Goal: Task Accomplishment & Management: Manage account settings

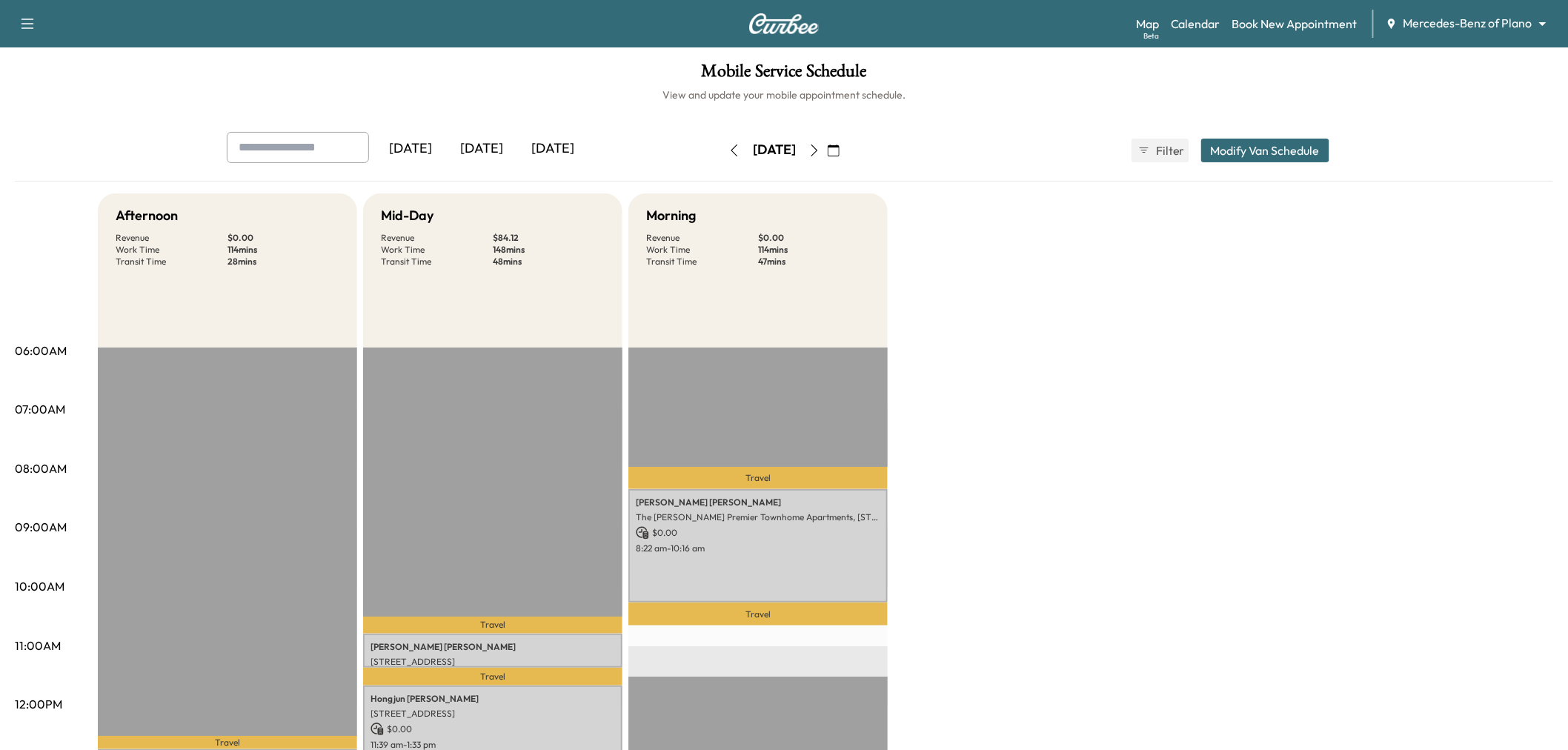
scroll to position [164, 0]
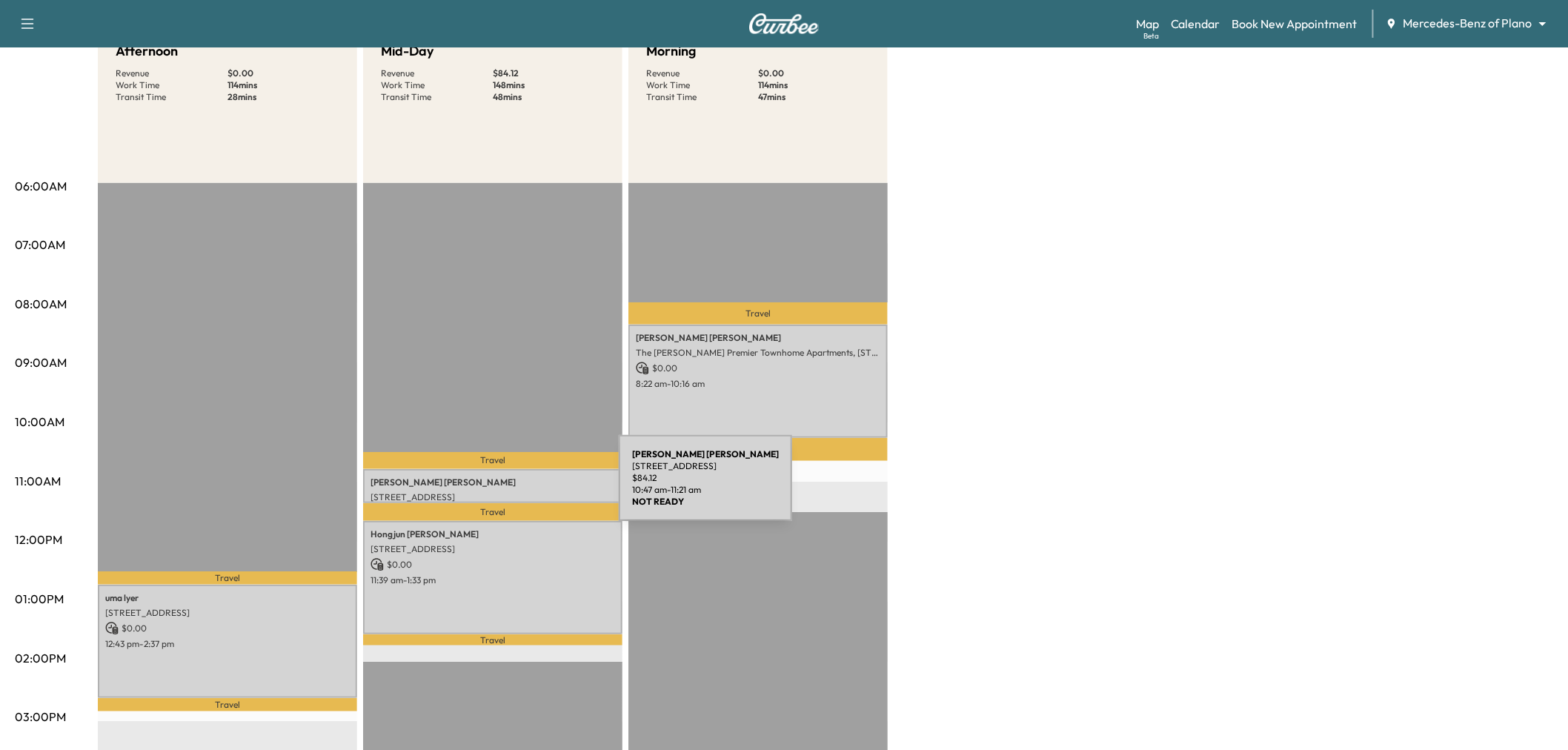
click at [507, 491] on p "659 Trail Side Dr, Lewisville, TX 75067, USA" at bounding box center [493, 497] width 245 height 12
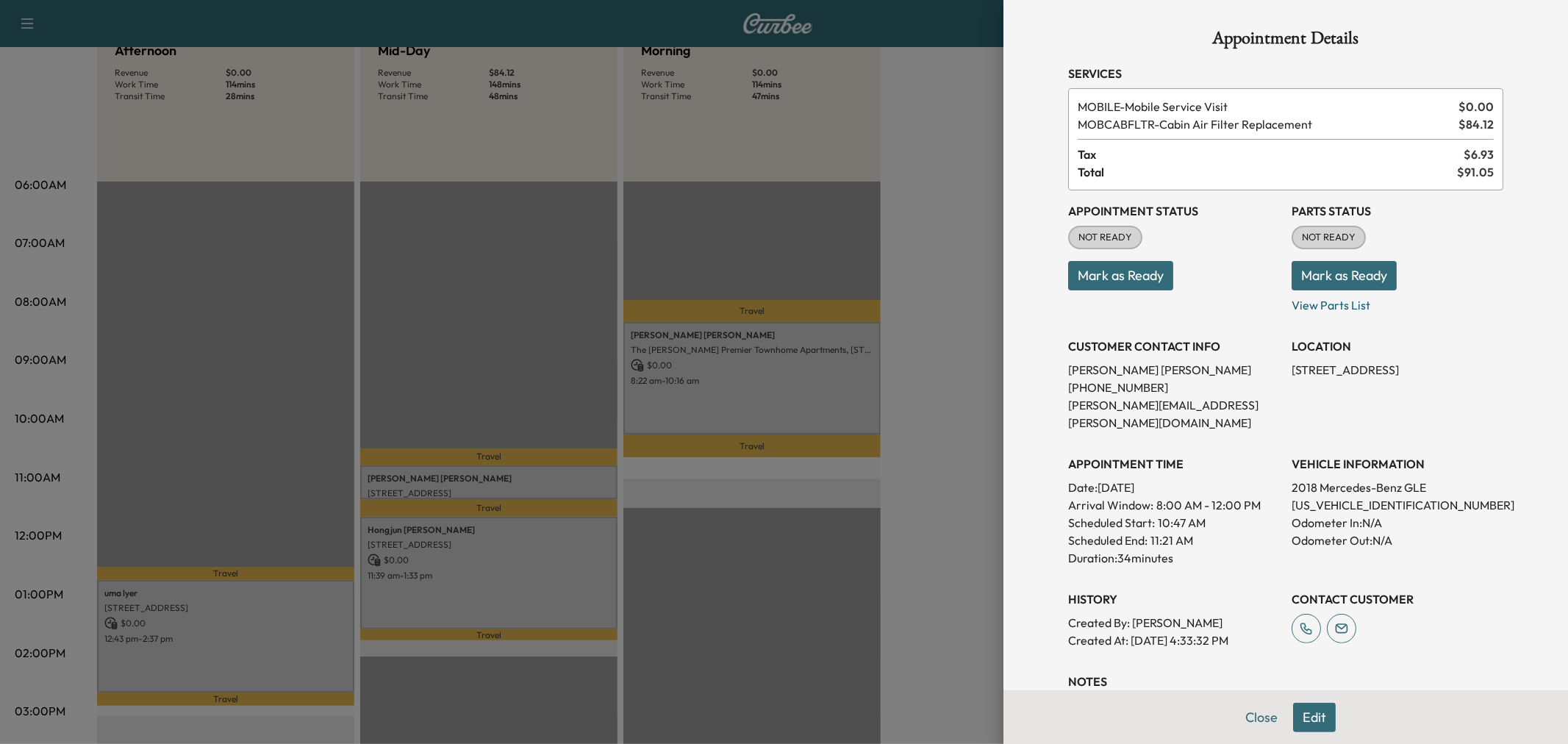
click at [503, 483] on div at bounding box center [784, 372] width 1568 height 744
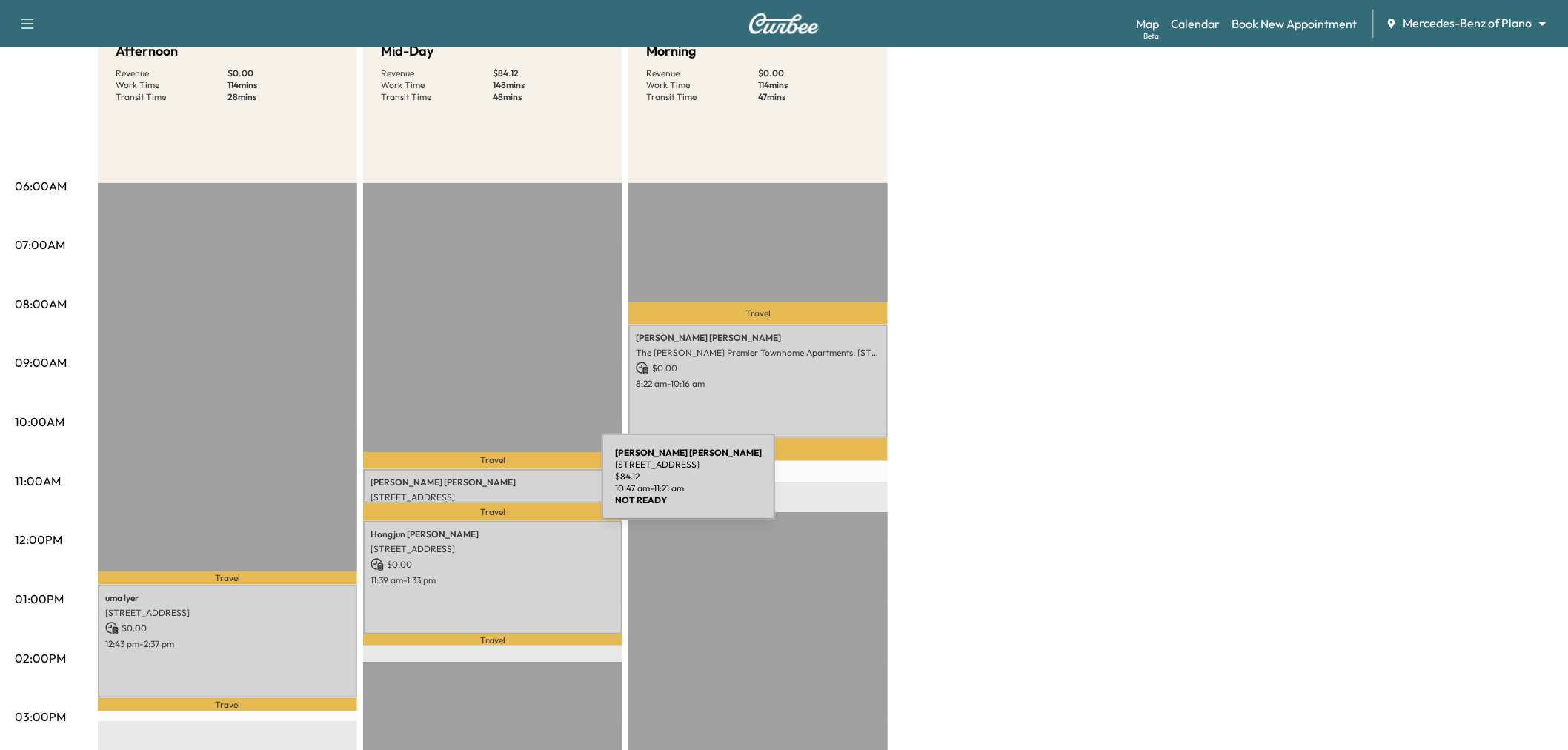
click at [490, 485] on div "SHALISHA WELCH 659 Trail Side Dr, Lewisville, TX 75067, USA $ 84.12 10:47 am - …" at bounding box center [493, 486] width 260 height 34
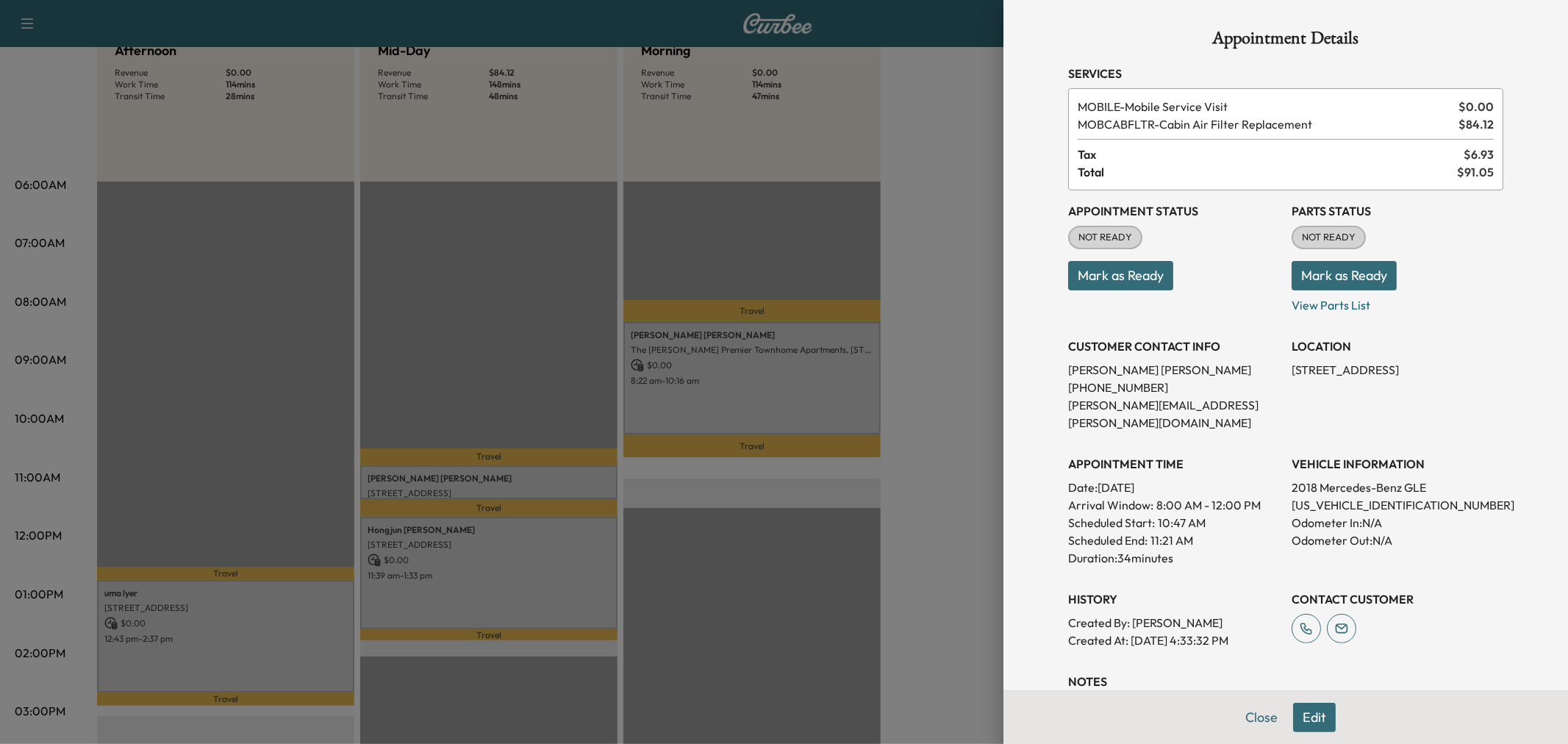
click at [486, 482] on div at bounding box center [784, 372] width 1568 height 744
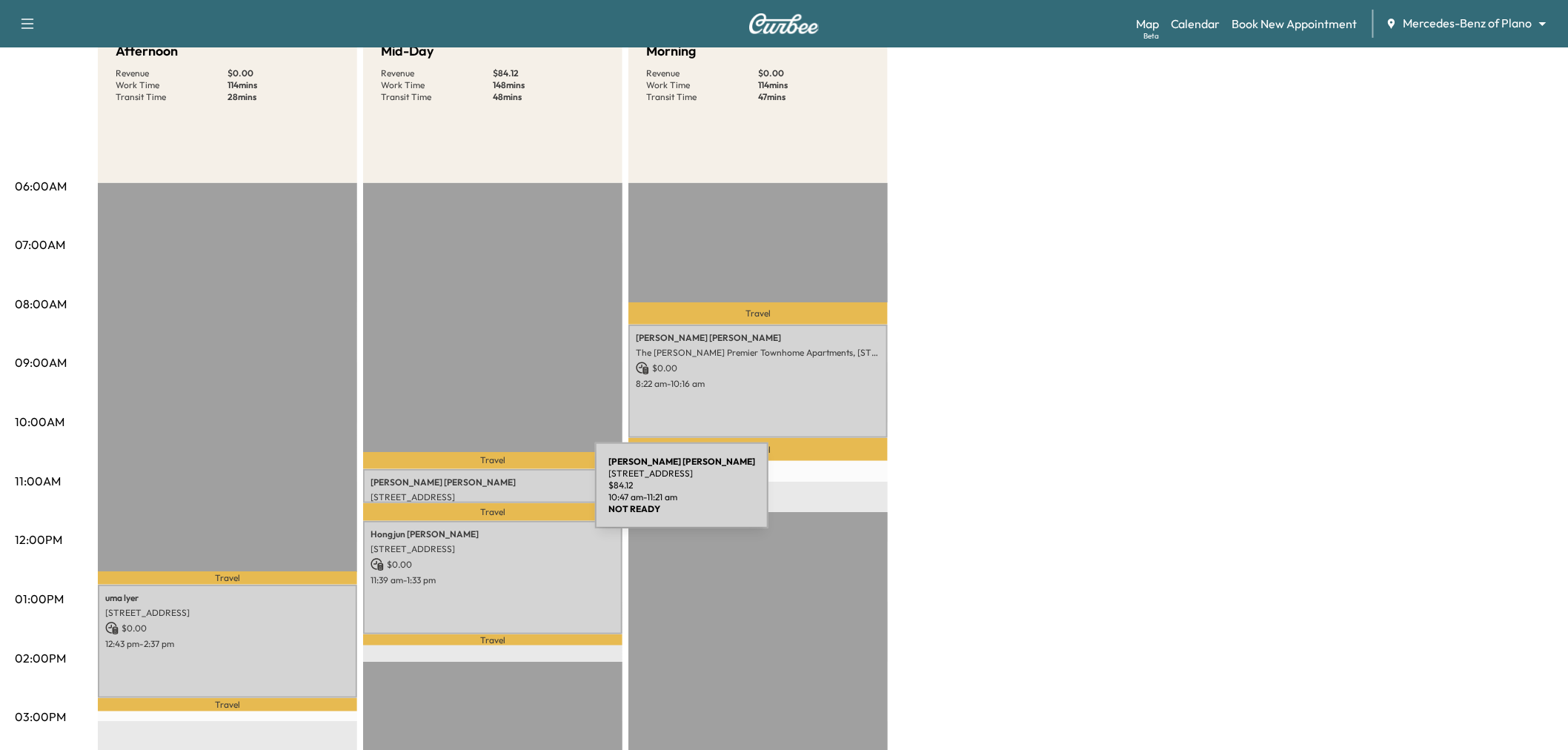
click at [483, 494] on p "659 Trail Side Dr, Lewisville, TX 75067, USA" at bounding box center [493, 497] width 245 height 12
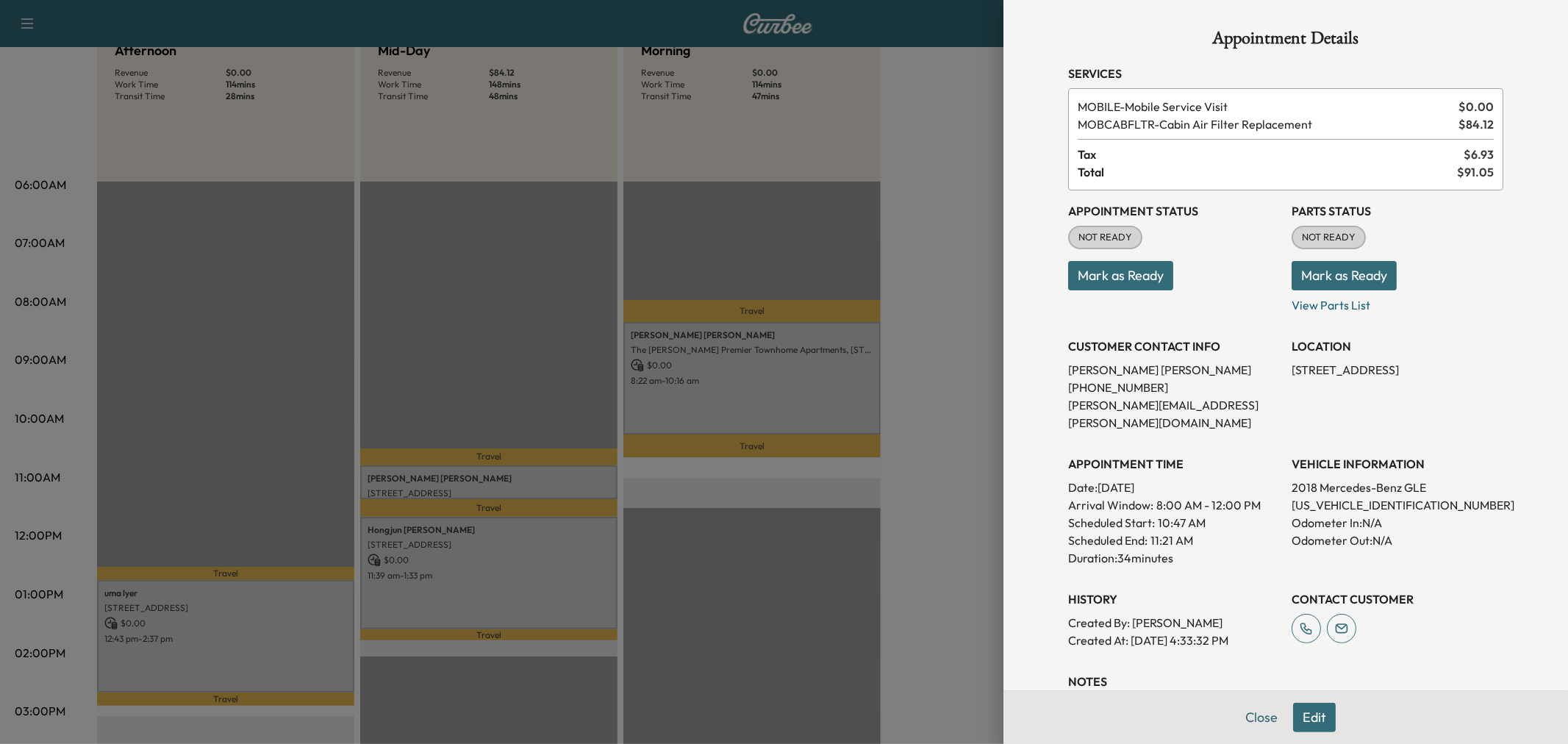
click at [480, 485] on div at bounding box center [784, 372] width 1568 height 744
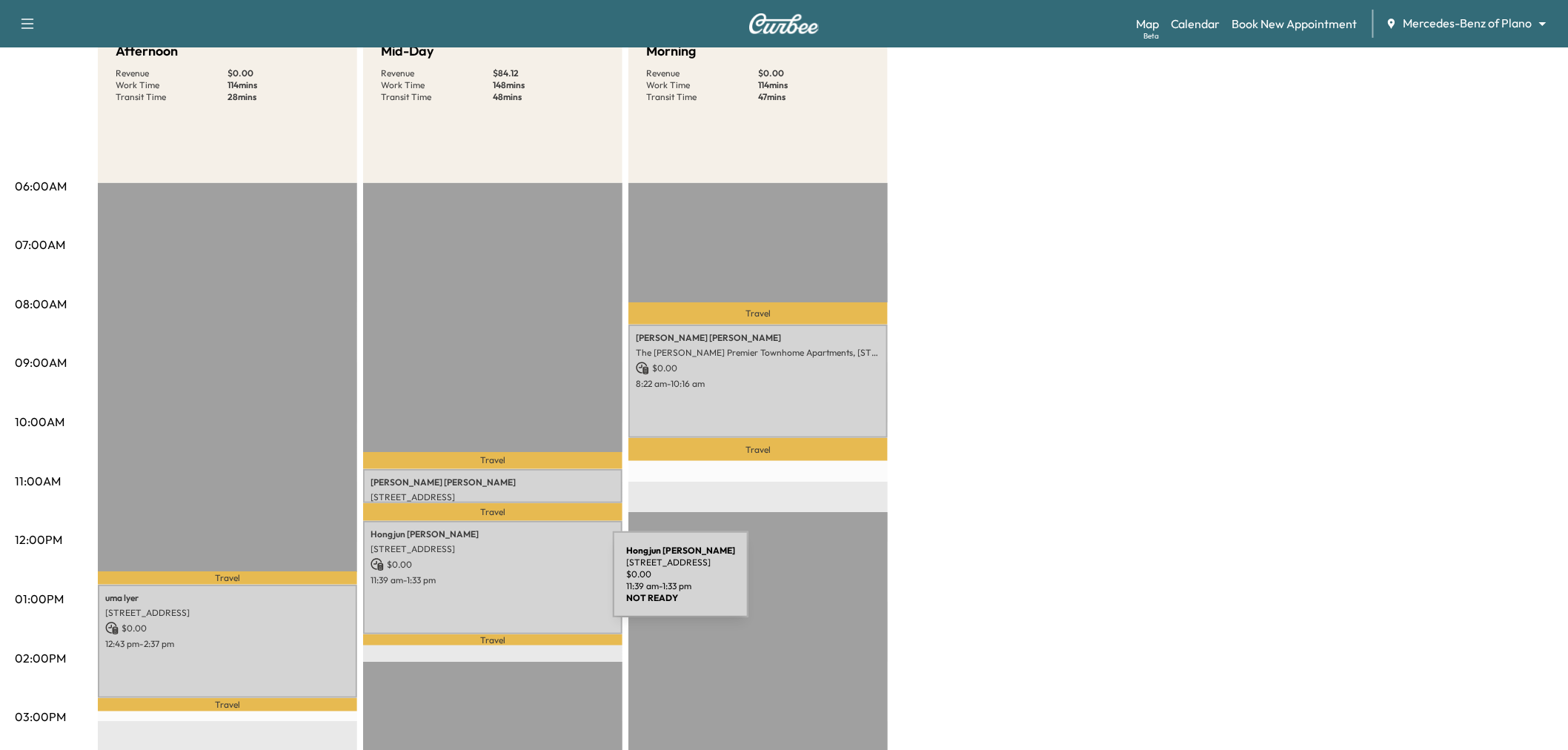
click at [501, 583] on div "Hongjun Yang 5219 Oak Lake Drive, Dallas, TX 75287, US $ 0.00 11:39 am - 1:33 pm" at bounding box center [493, 577] width 260 height 114
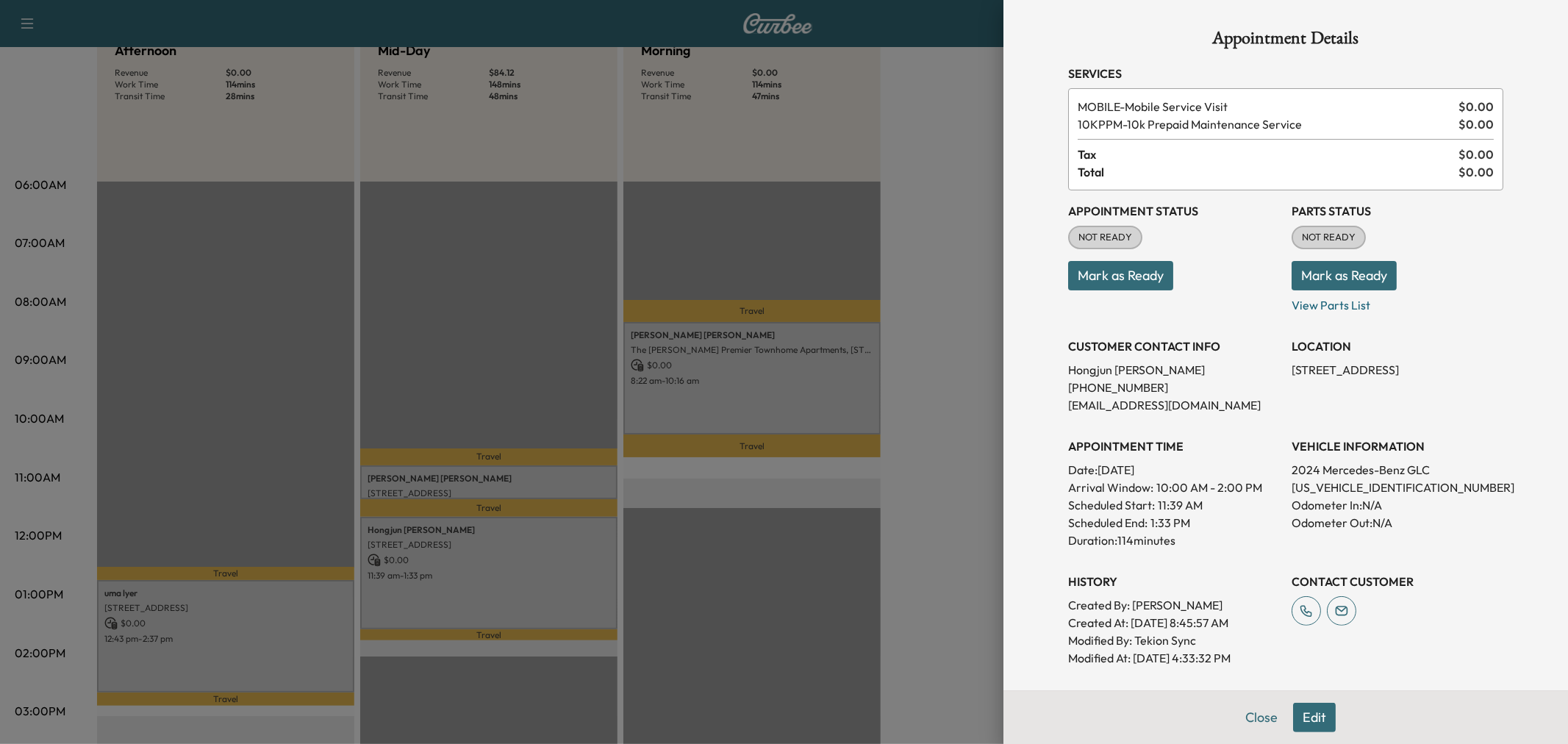
click at [451, 587] on div at bounding box center [784, 372] width 1568 height 744
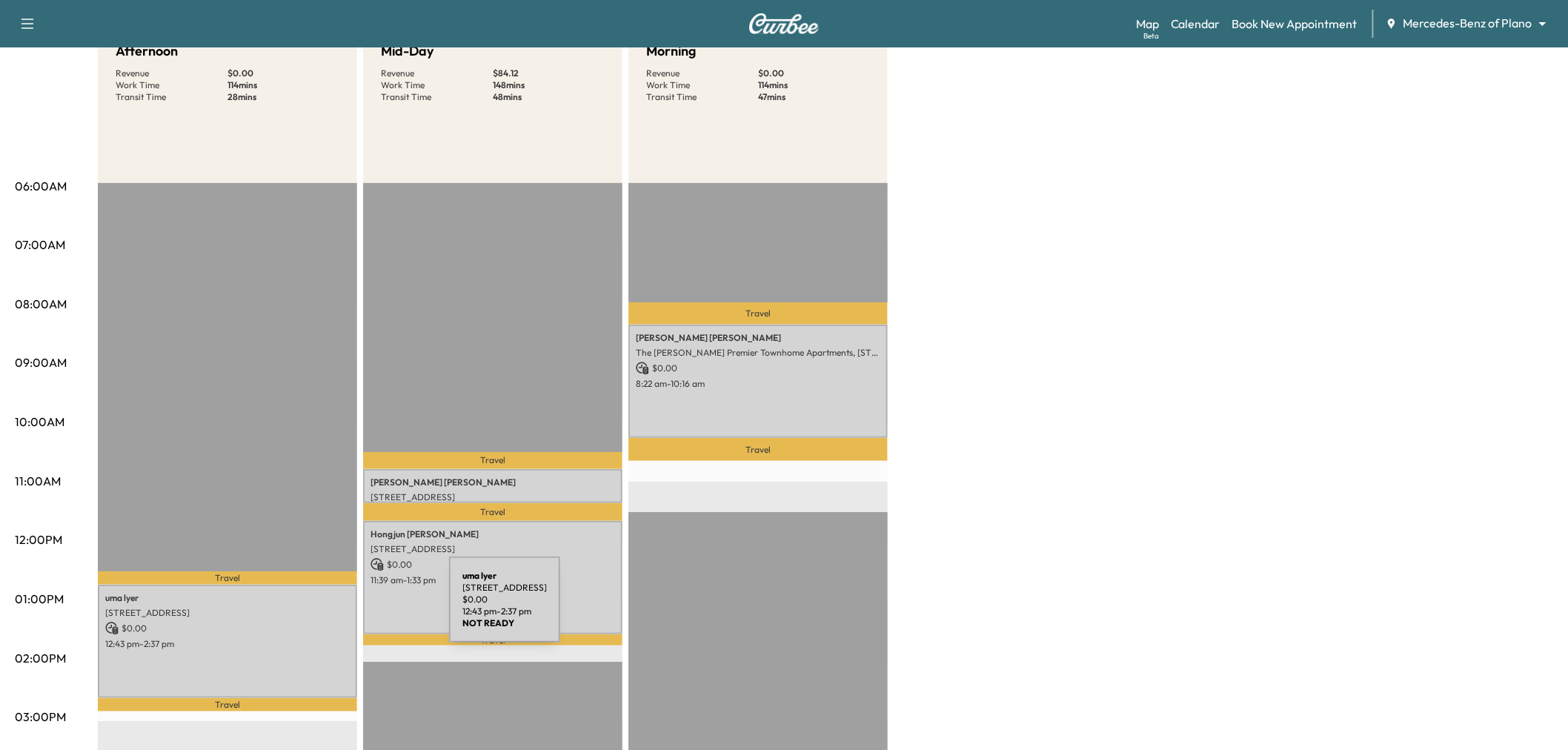
click at [317, 622] on p "$ 0.00" at bounding box center [228, 629] width 245 height 13
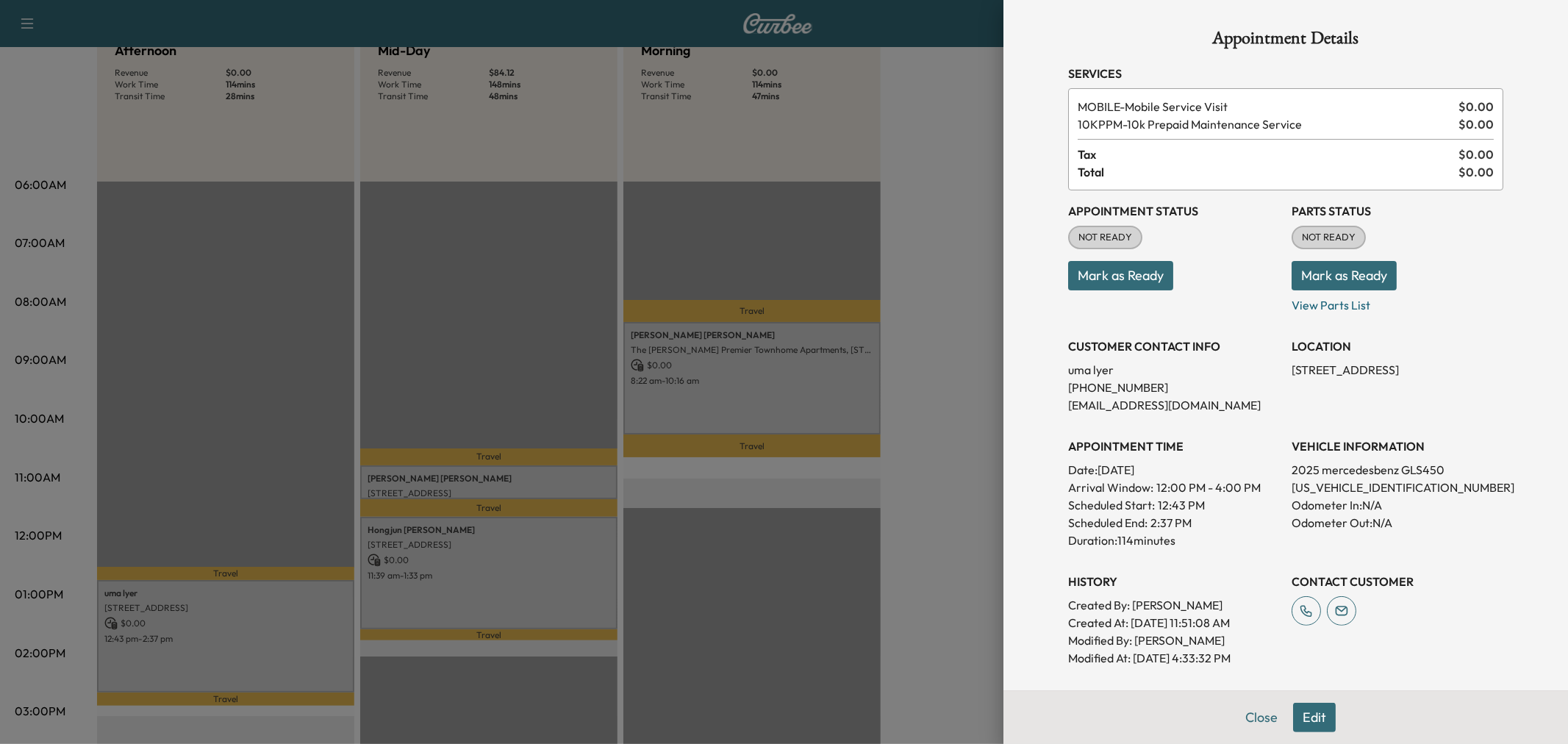
click at [314, 611] on div at bounding box center [784, 372] width 1568 height 744
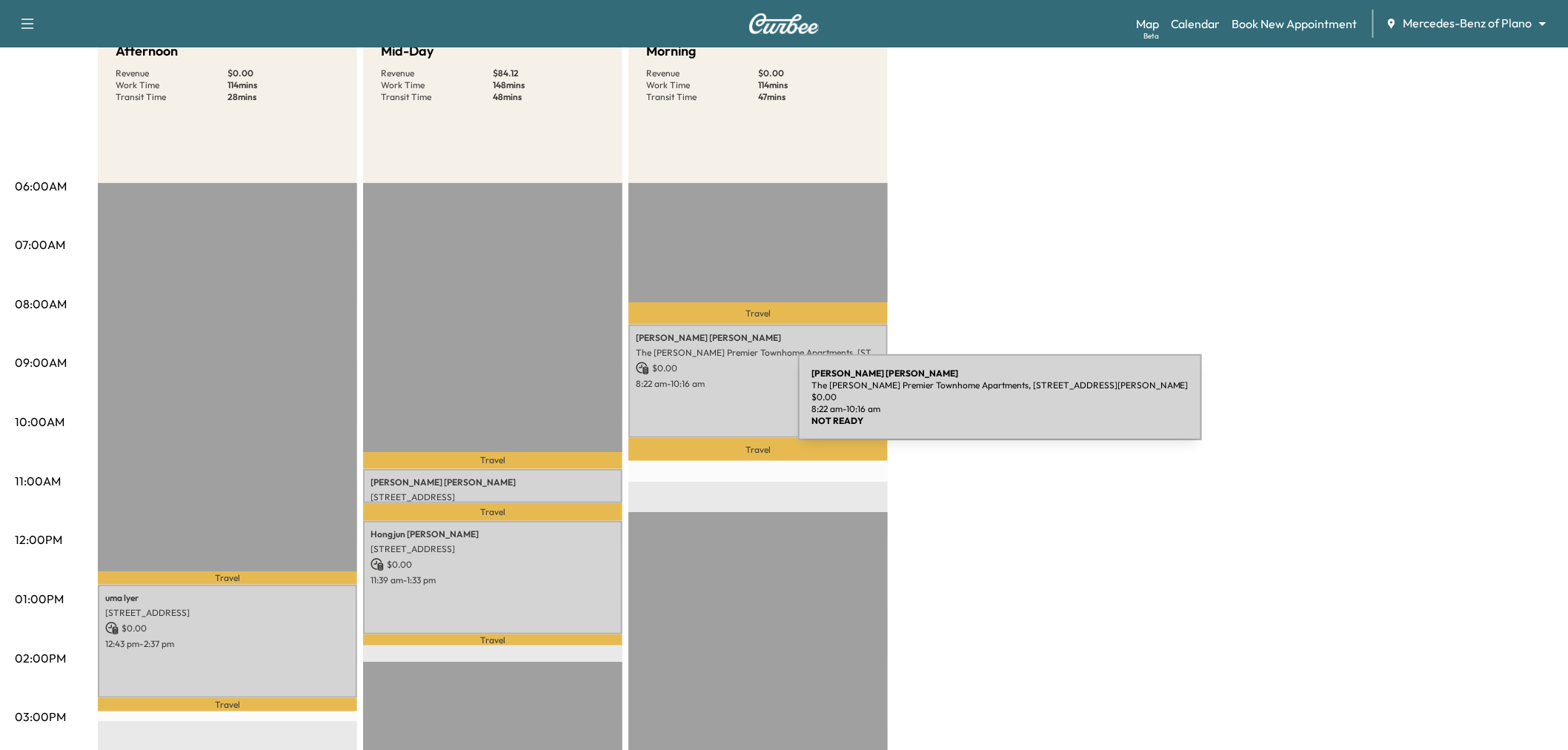
click at [686, 406] on div "Mckenzie Trimble The Caruth Premier Townhome Apartments, 5445 Caruth Haven Ln, …" at bounding box center [758, 381] width 260 height 114
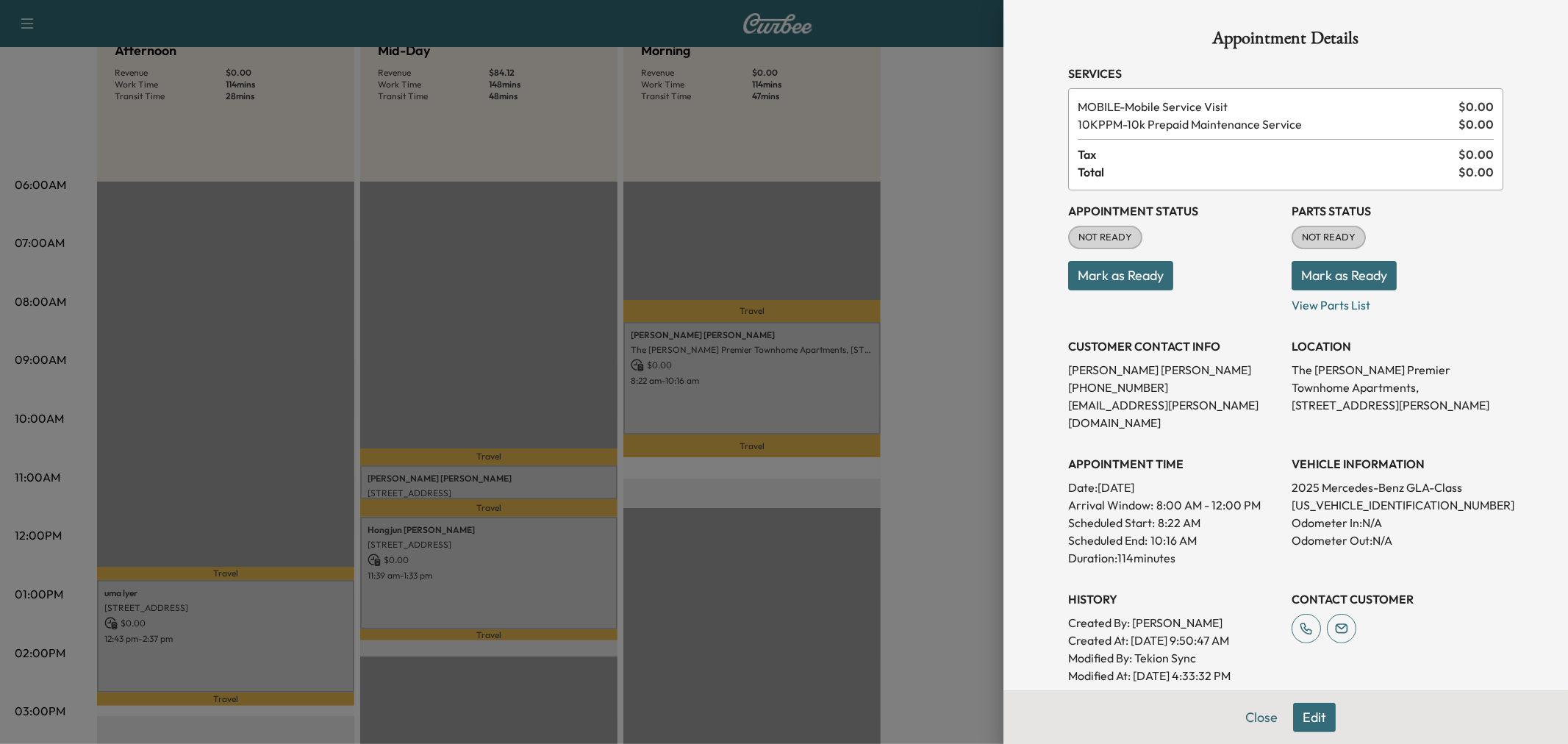
click at [723, 419] on div at bounding box center [784, 372] width 1568 height 744
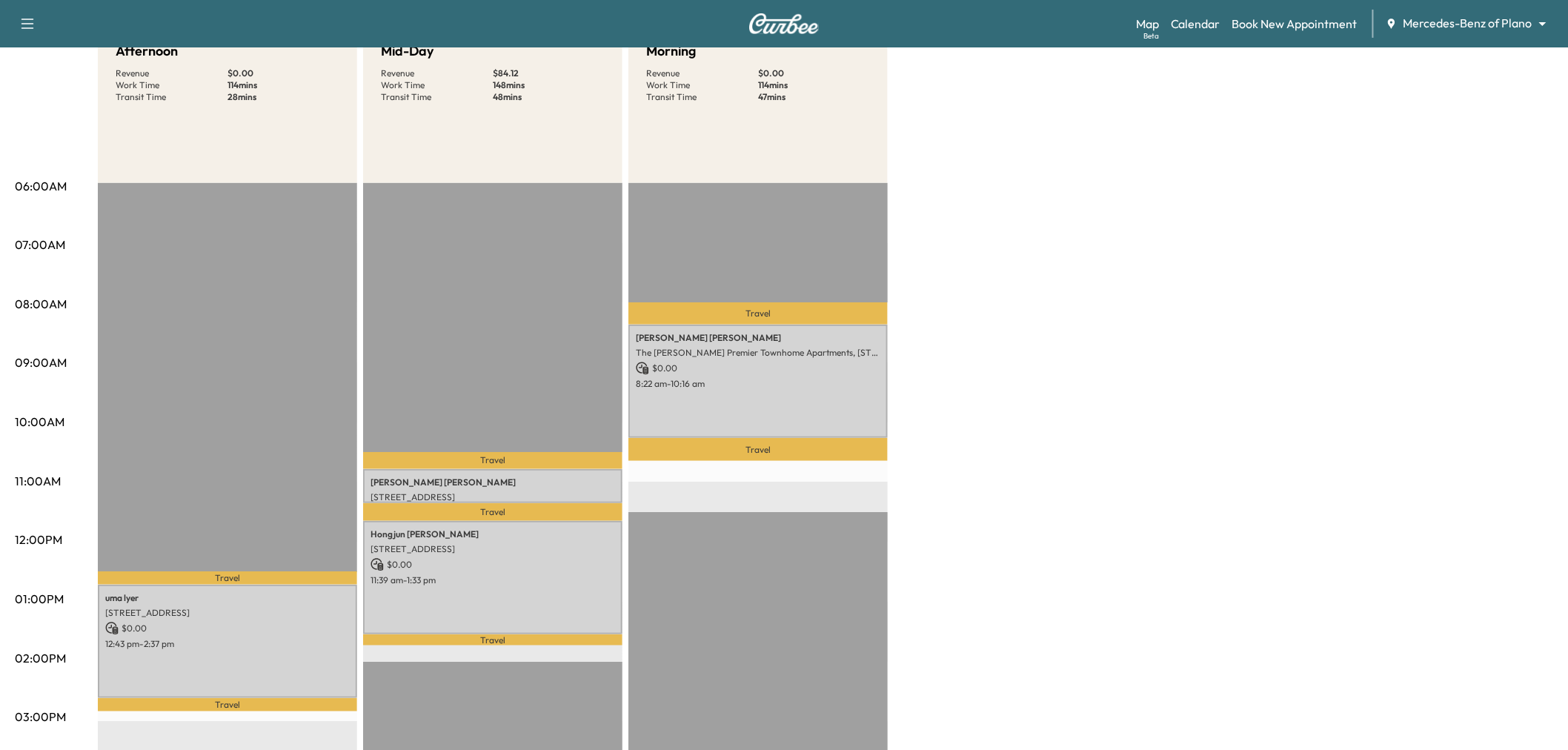
scroll to position [0, 0]
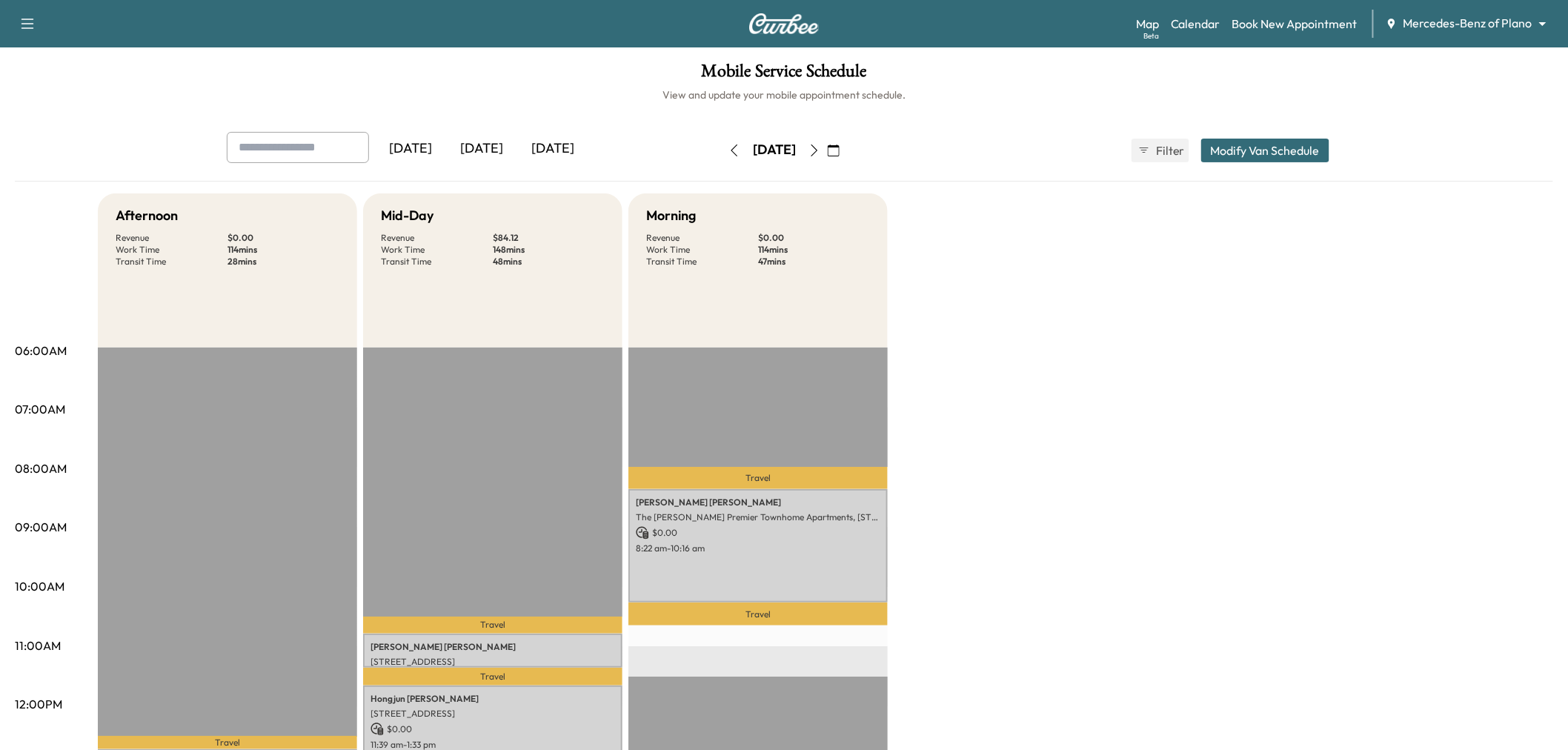
click at [728, 146] on icon "button" at bounding box center [734, 150] width 12 height 12
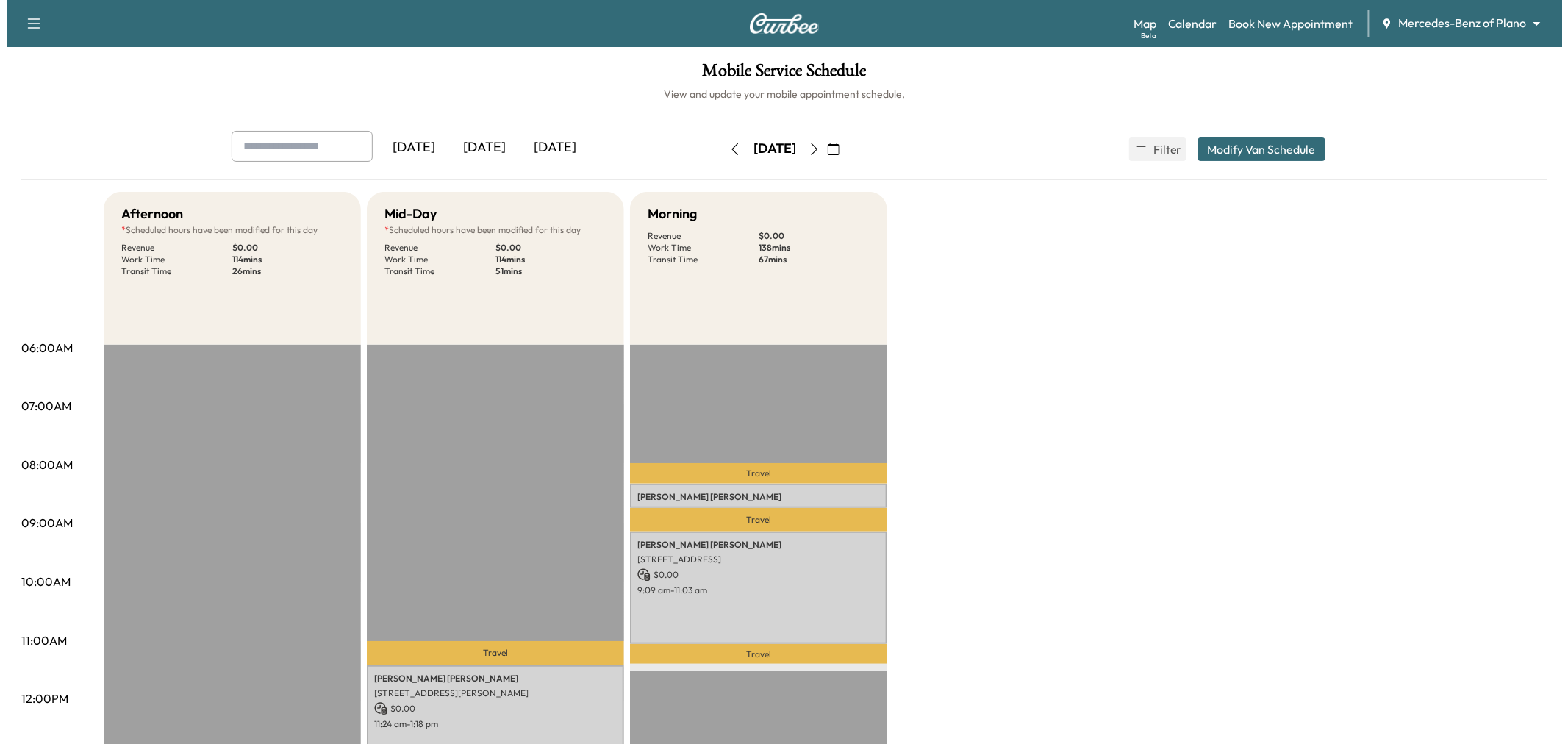
scroll to position [326, 0]
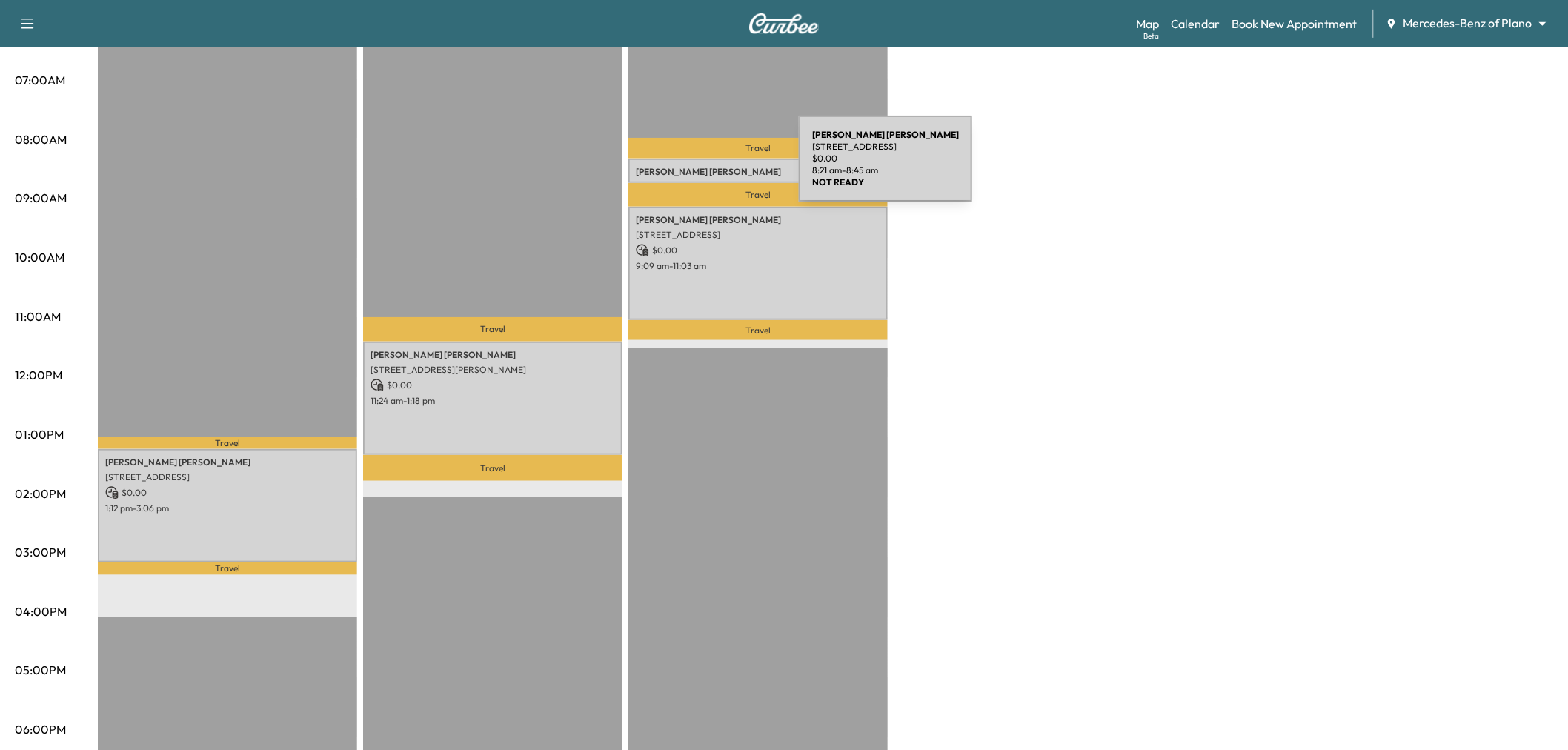
click at [687, 168] on p "Nancy McQuiddy" at bounding box center [757, 172] width 245 height 12
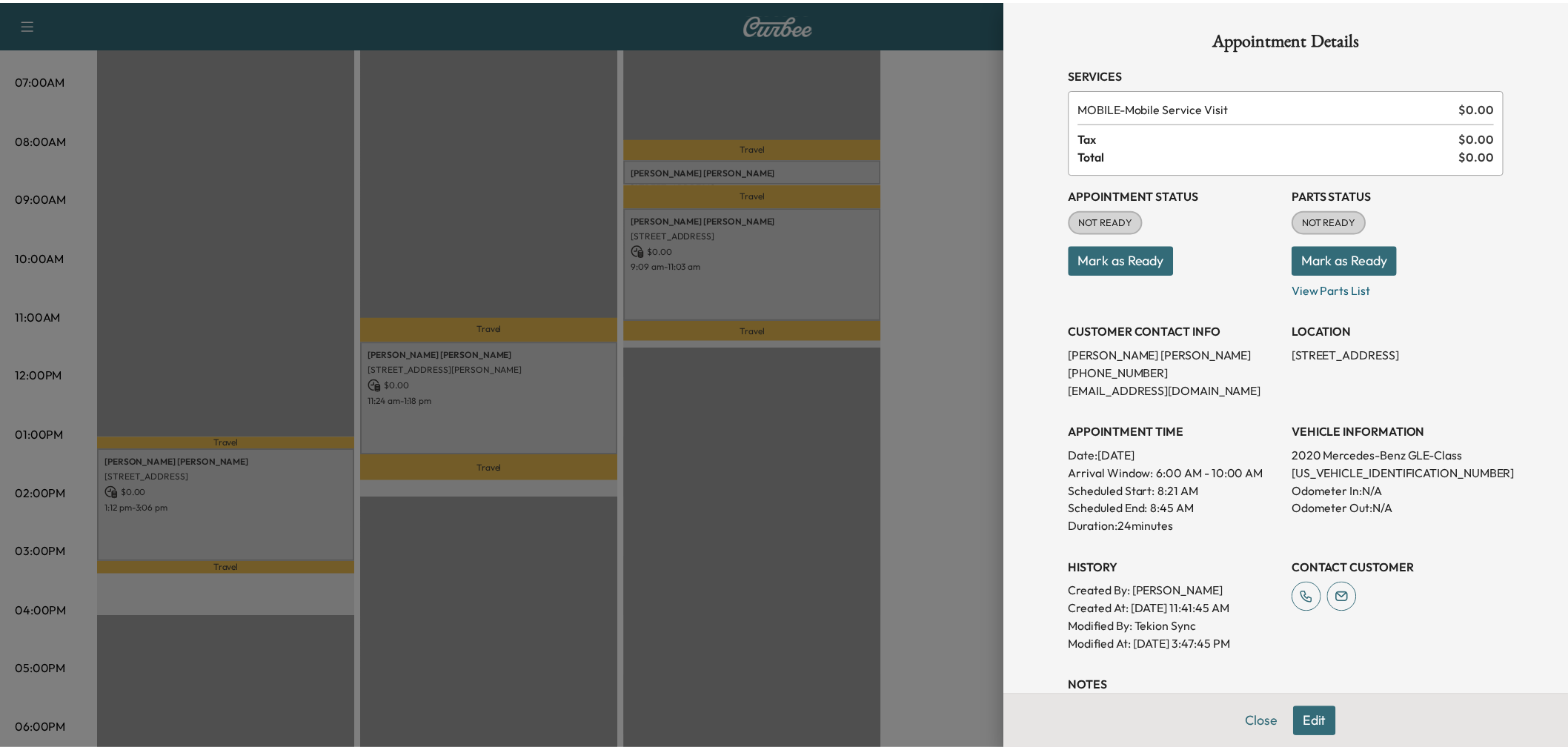
scroll to position [231, 0]
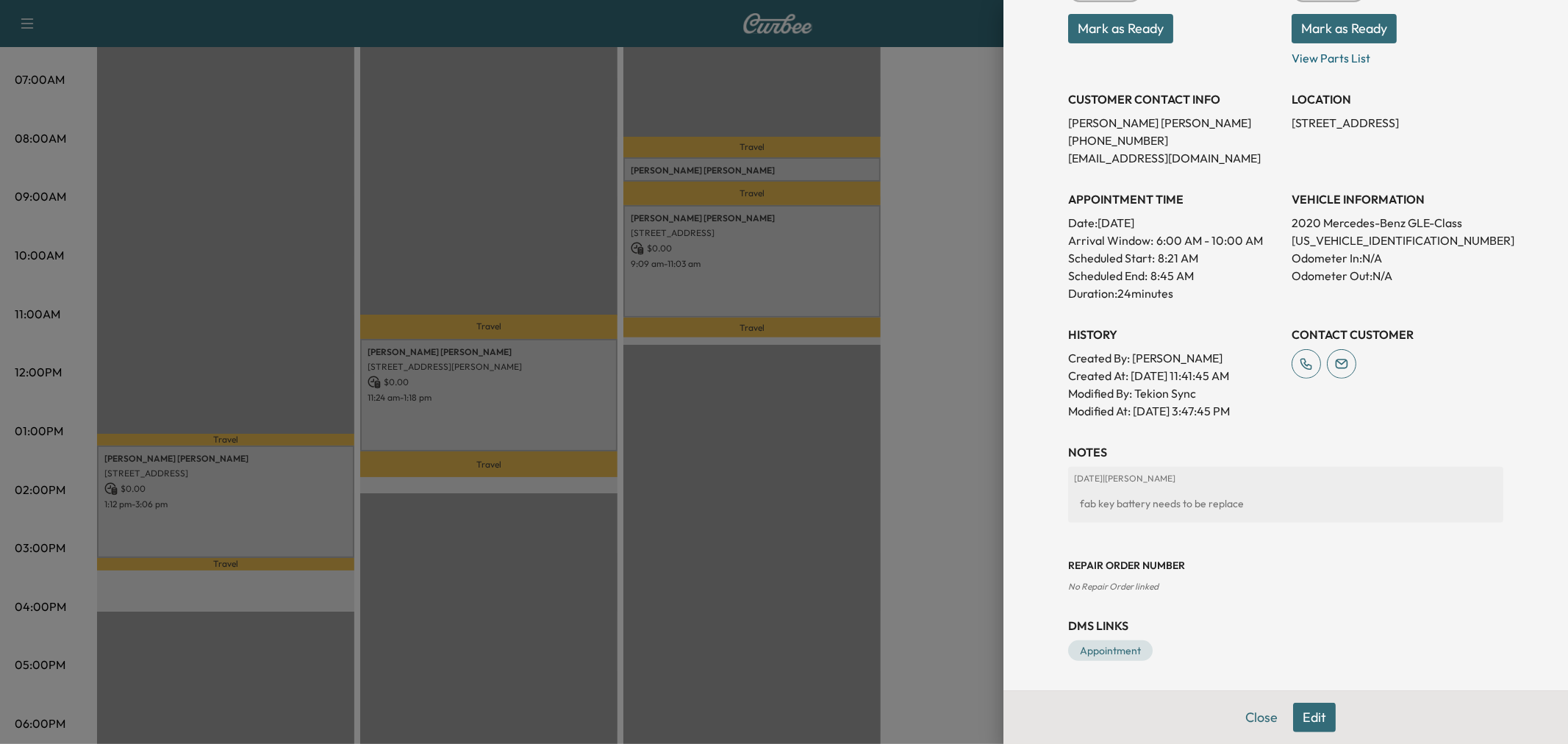
click at [931, 256] on div at bounding box center [784, 372] width 1568 height 744
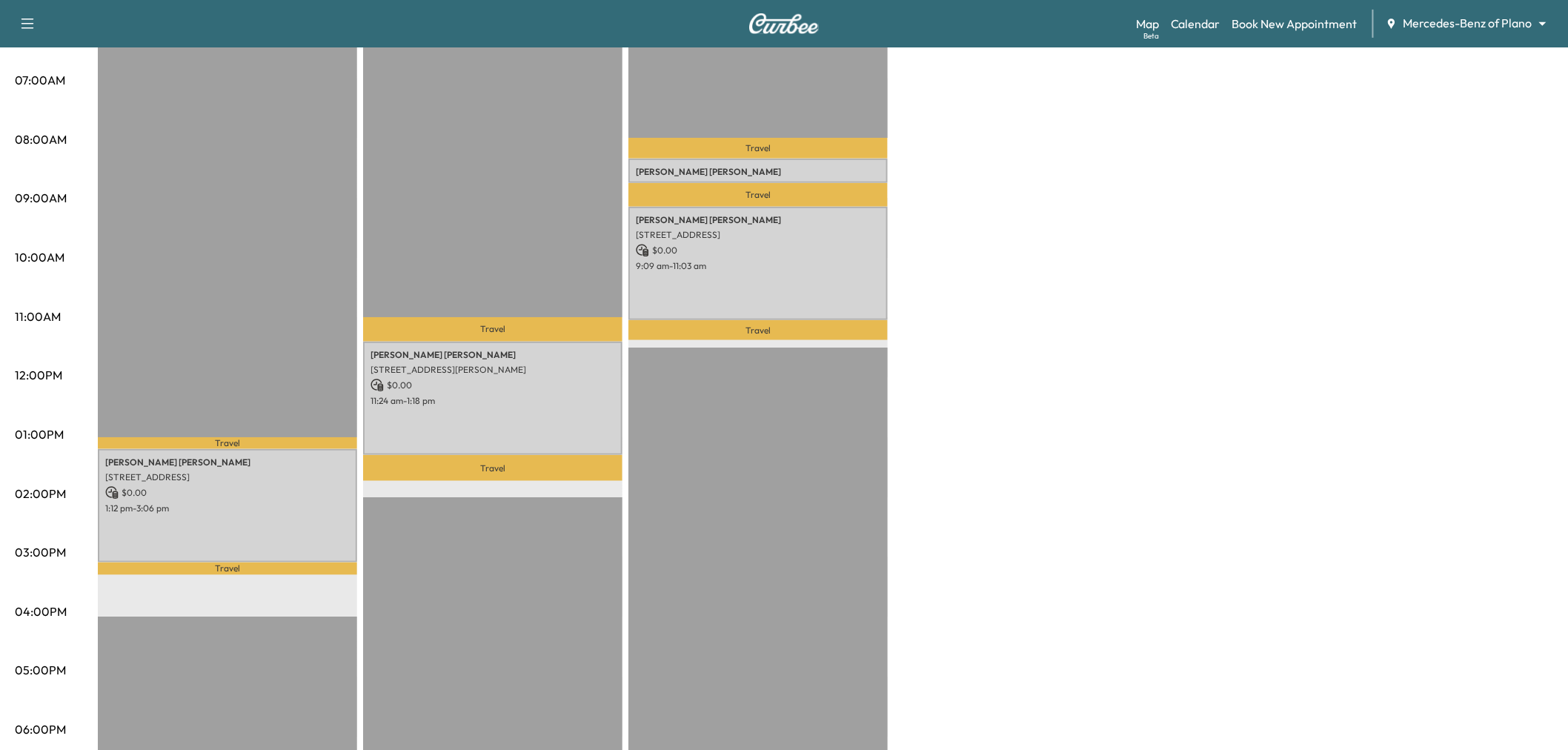
scroll to position [0, 0]
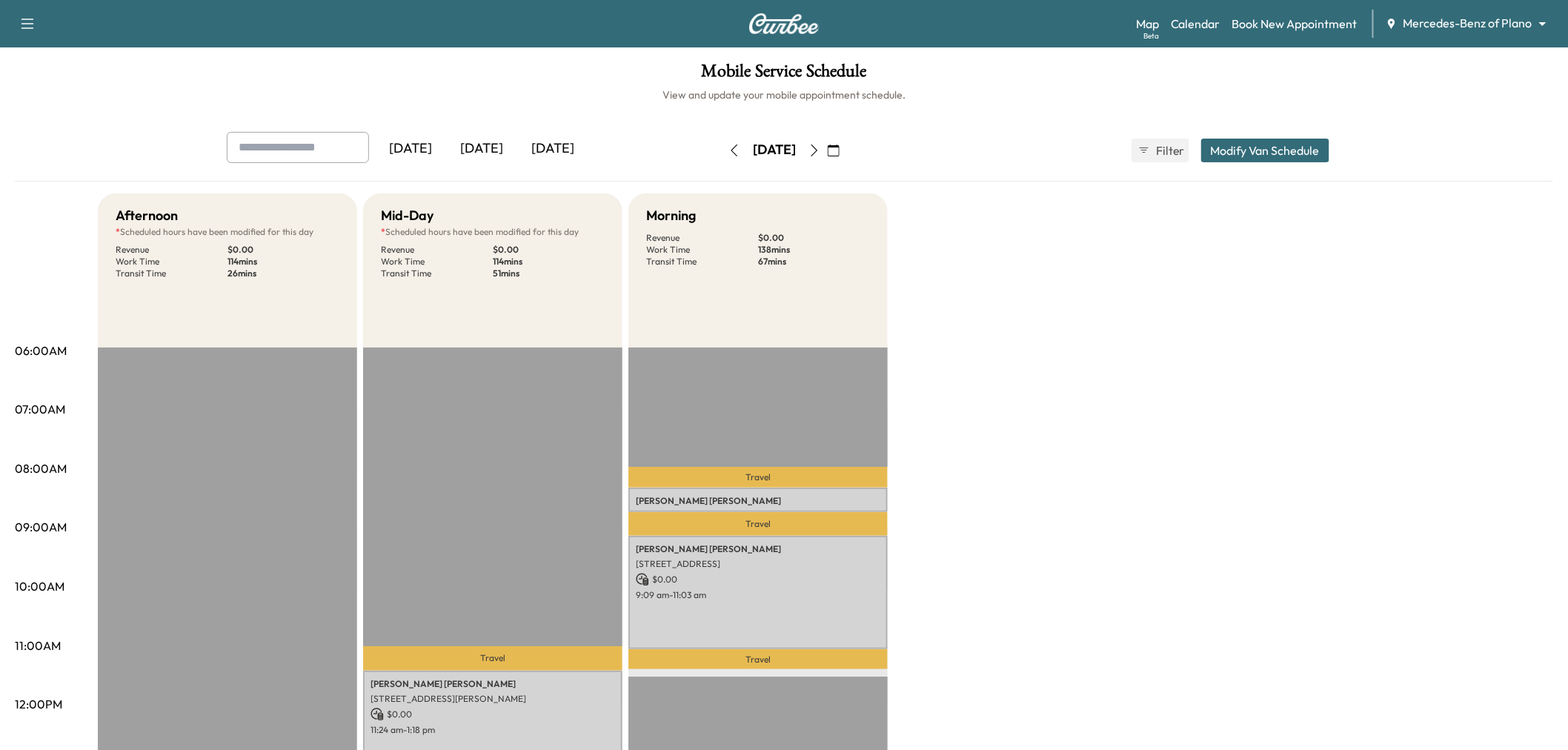
click at [820, 147] on icon "button" at bounding box center [814, 150] width 12 height 12
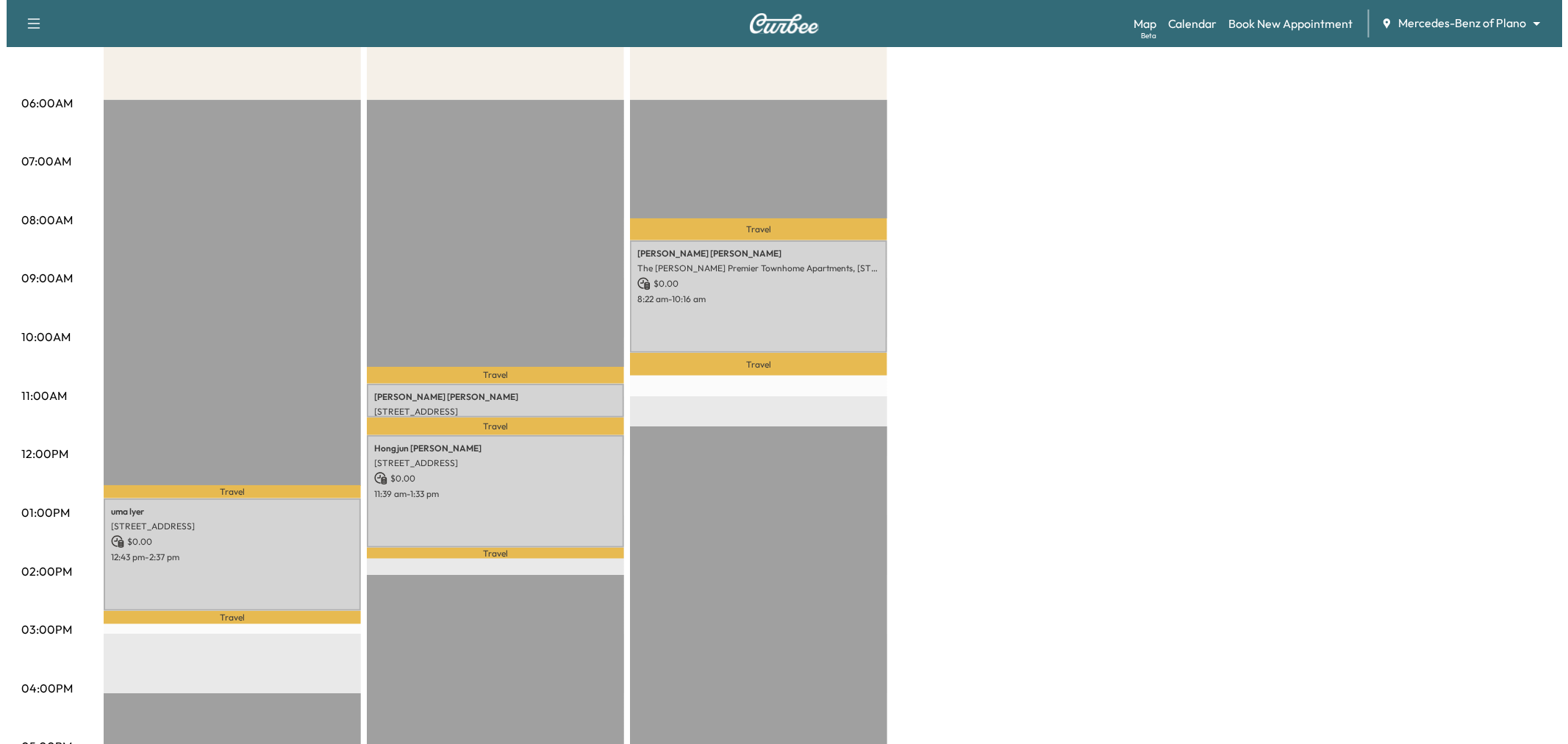
scroll to position [326, 0]
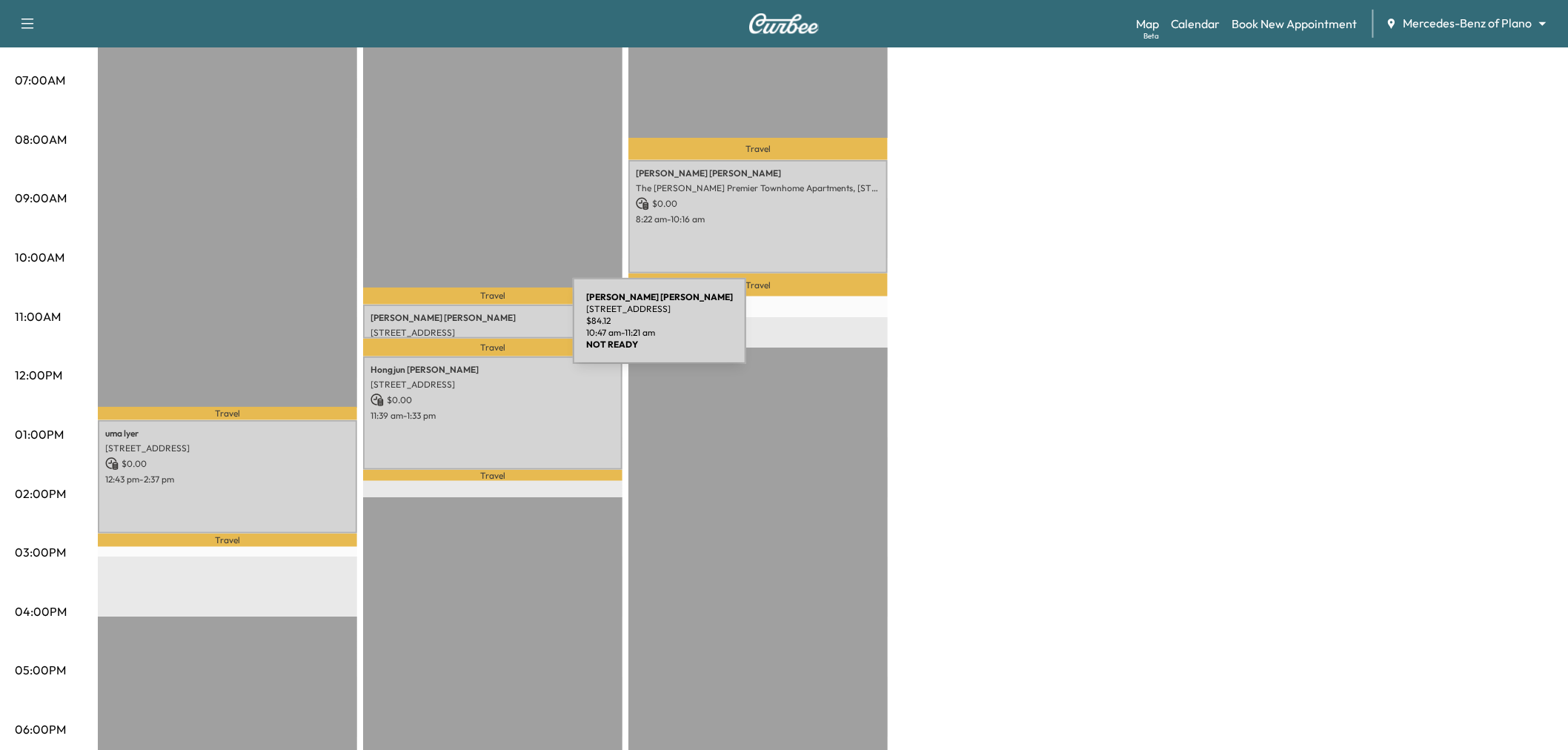
click at [462, 330] on p "659 Trail Side Dr, Lewisville, TX 75067, USA" at bounding box center [493, 333] width 245 height 12
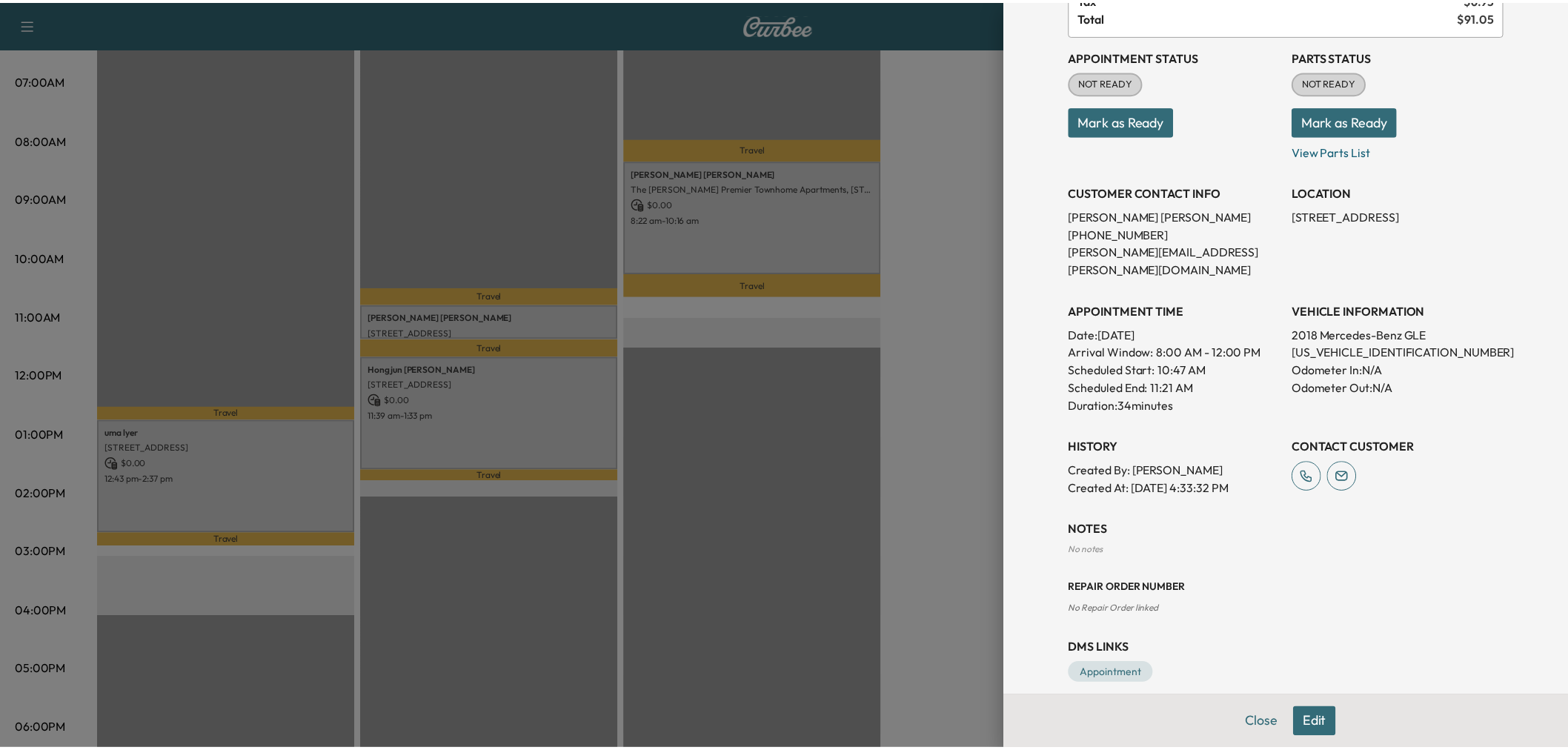
scroll to position [0, 0]
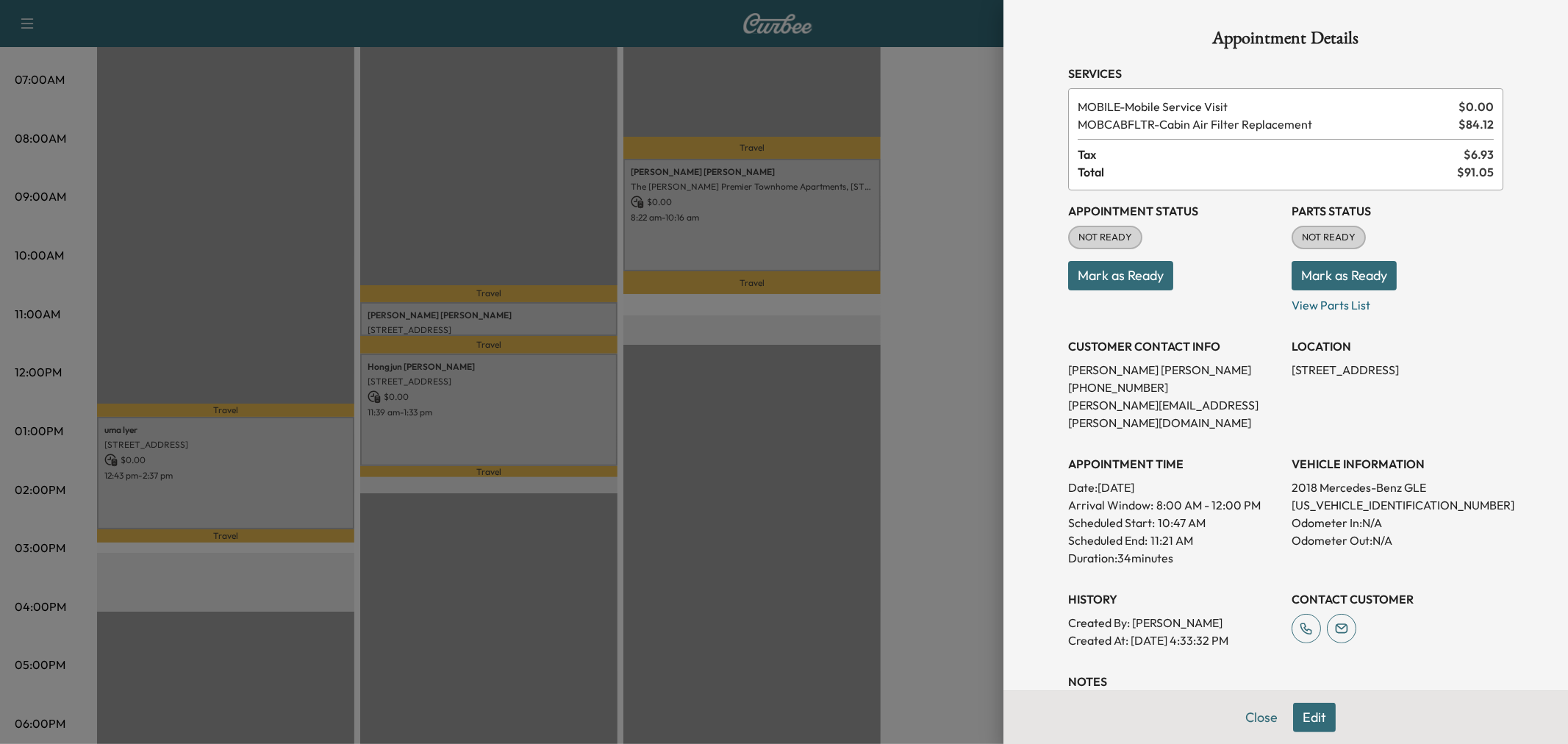
click at [959, 385] on div at bounding box center [784, 372] width 1568 height 744
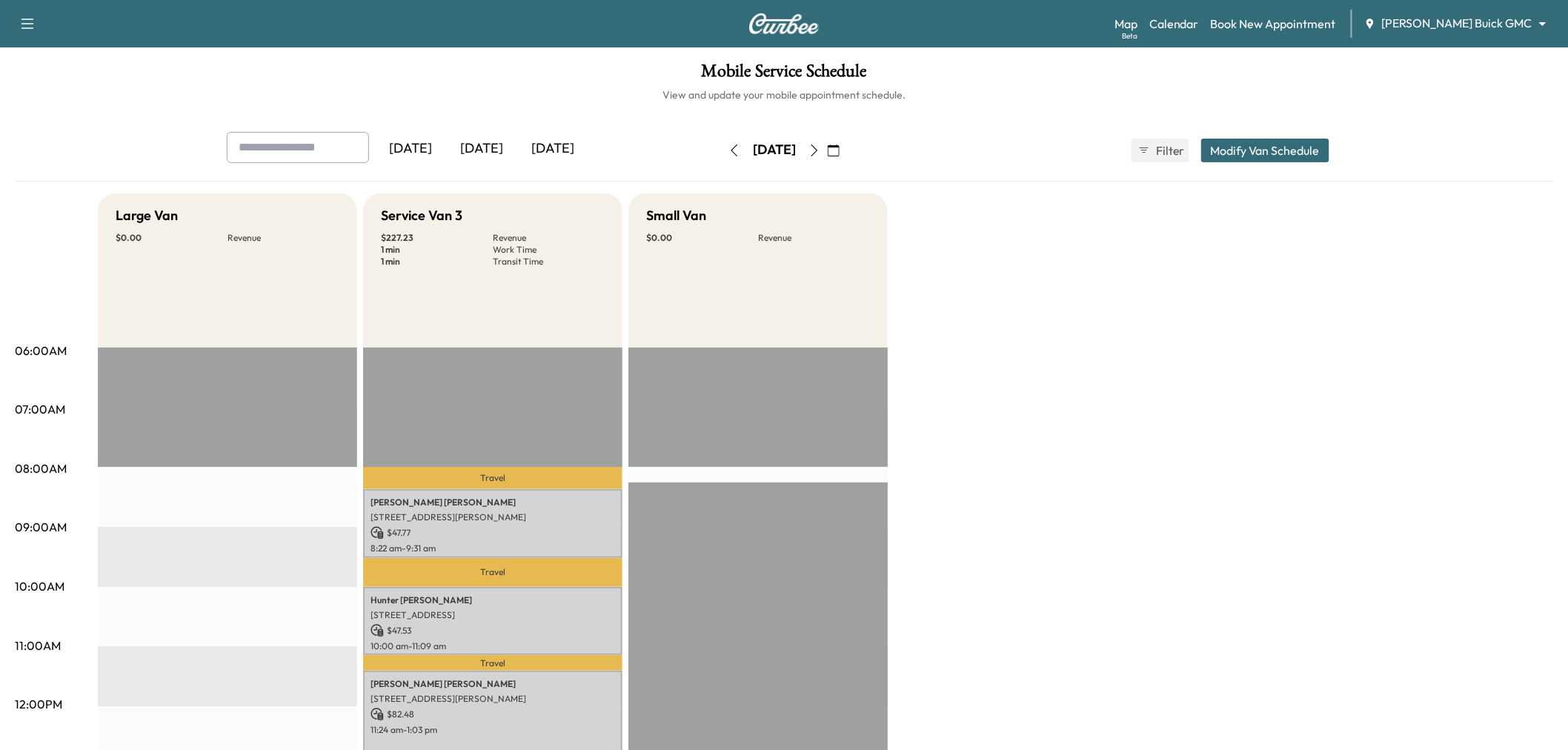
click at [728, 150] on icon "button" at bounding box center [734, 150] width 12 height 12
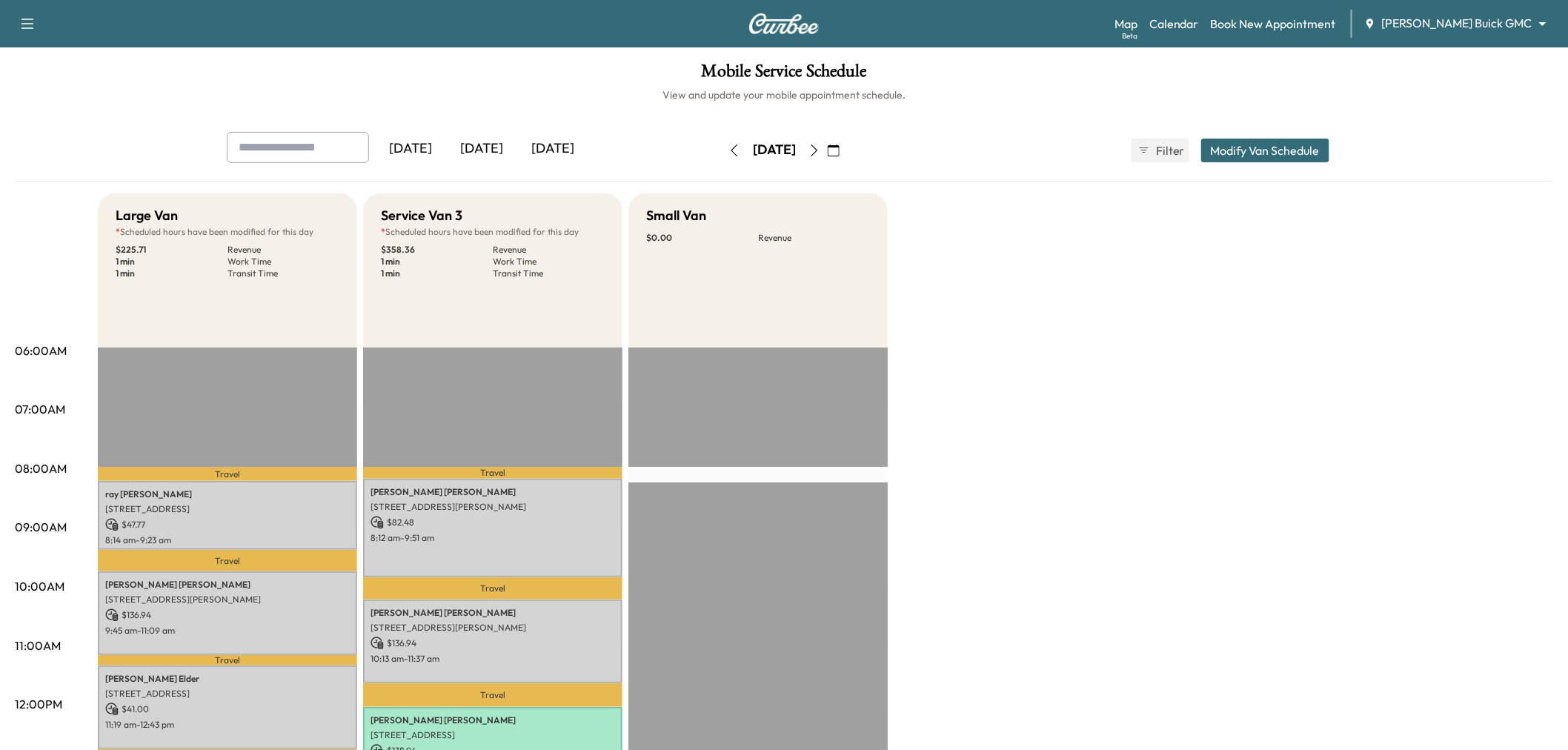
click at [549, 163] on div "[DATE]" at bounding box center [552, 149] width 71 height 34
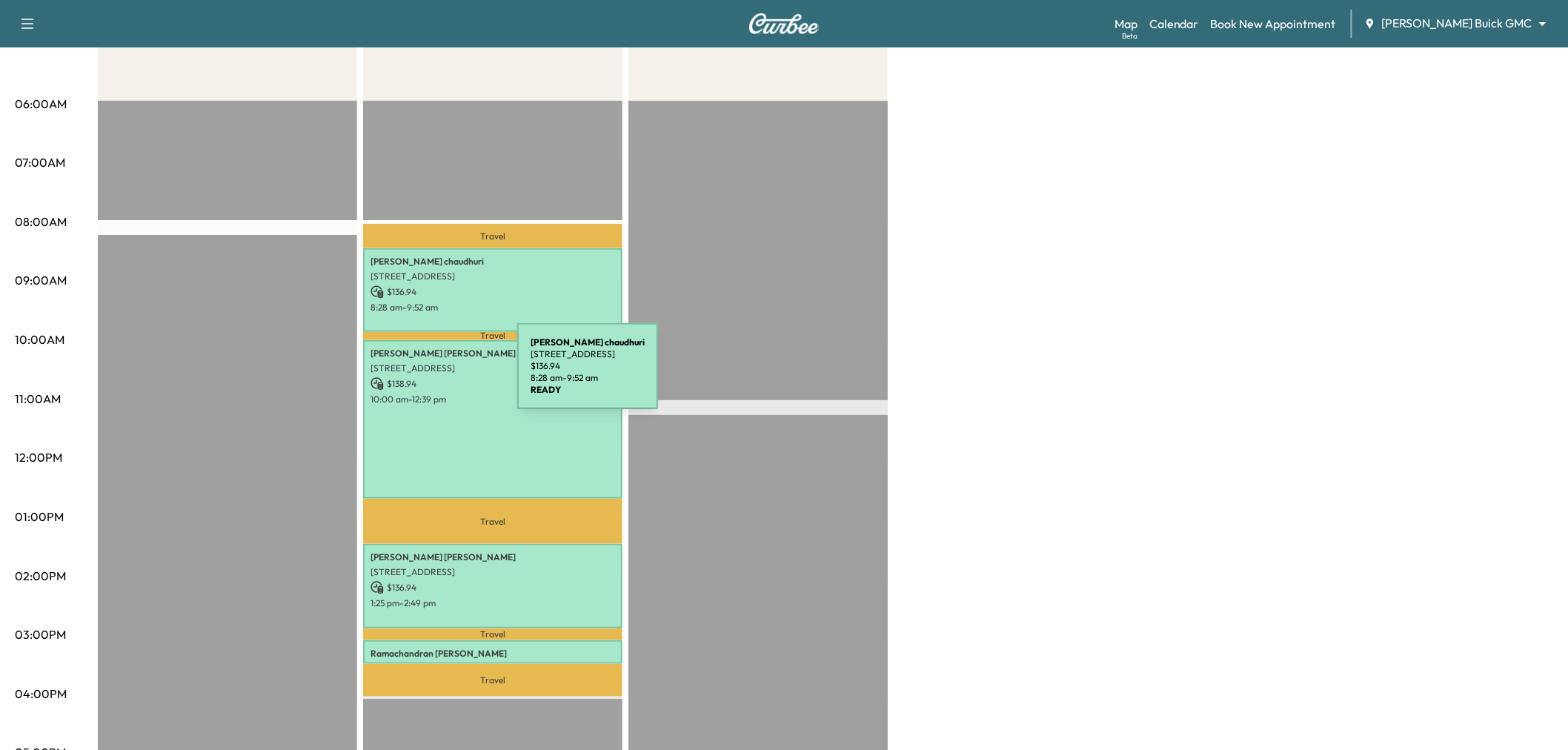
scroll to position [329, 0]
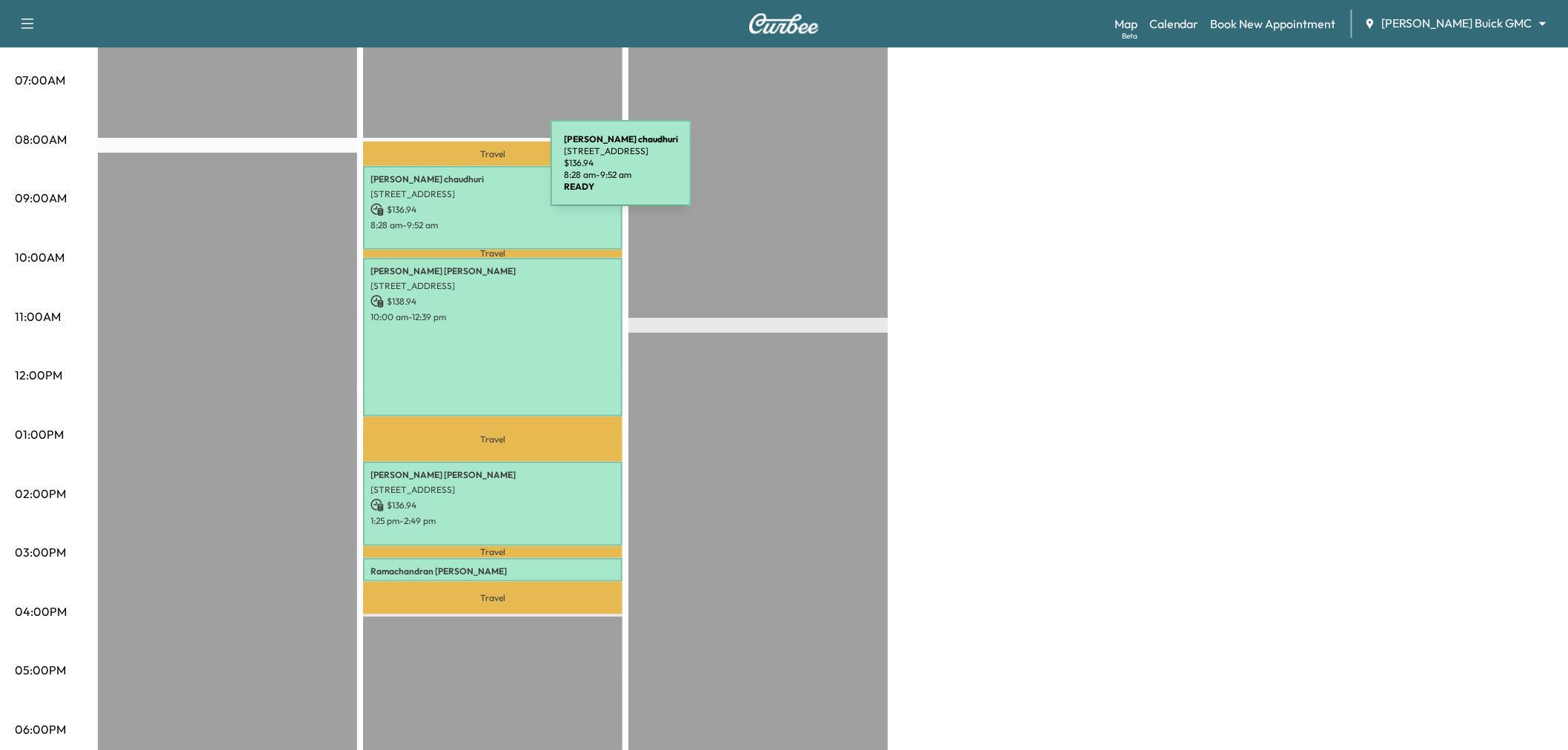
click at [439, 174] on p "[PERSON_NAME]" at bounding box center [493, 179] width 245 height 12
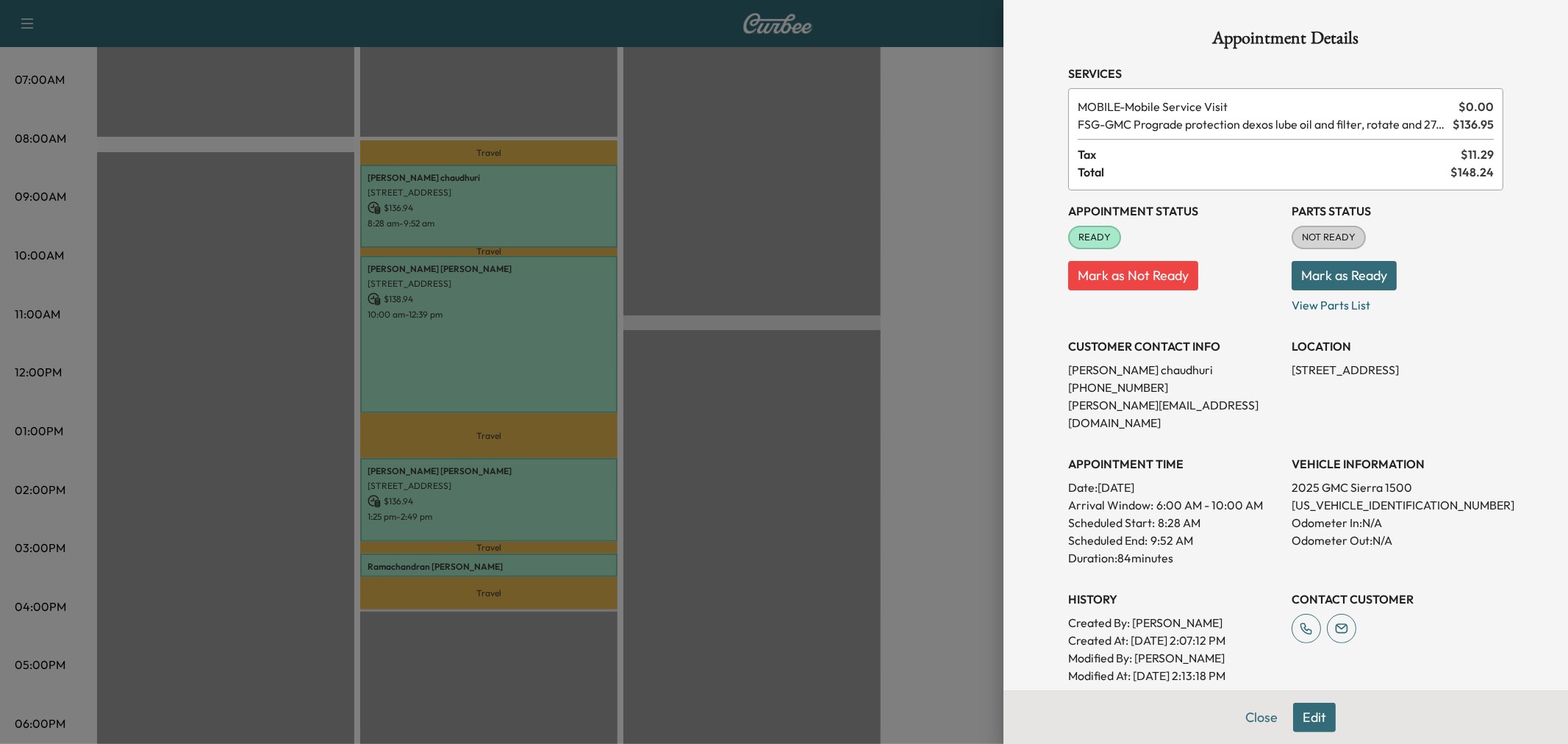
click at [499, 310] on div at bounding box center [784, 372] width 1568 height 744
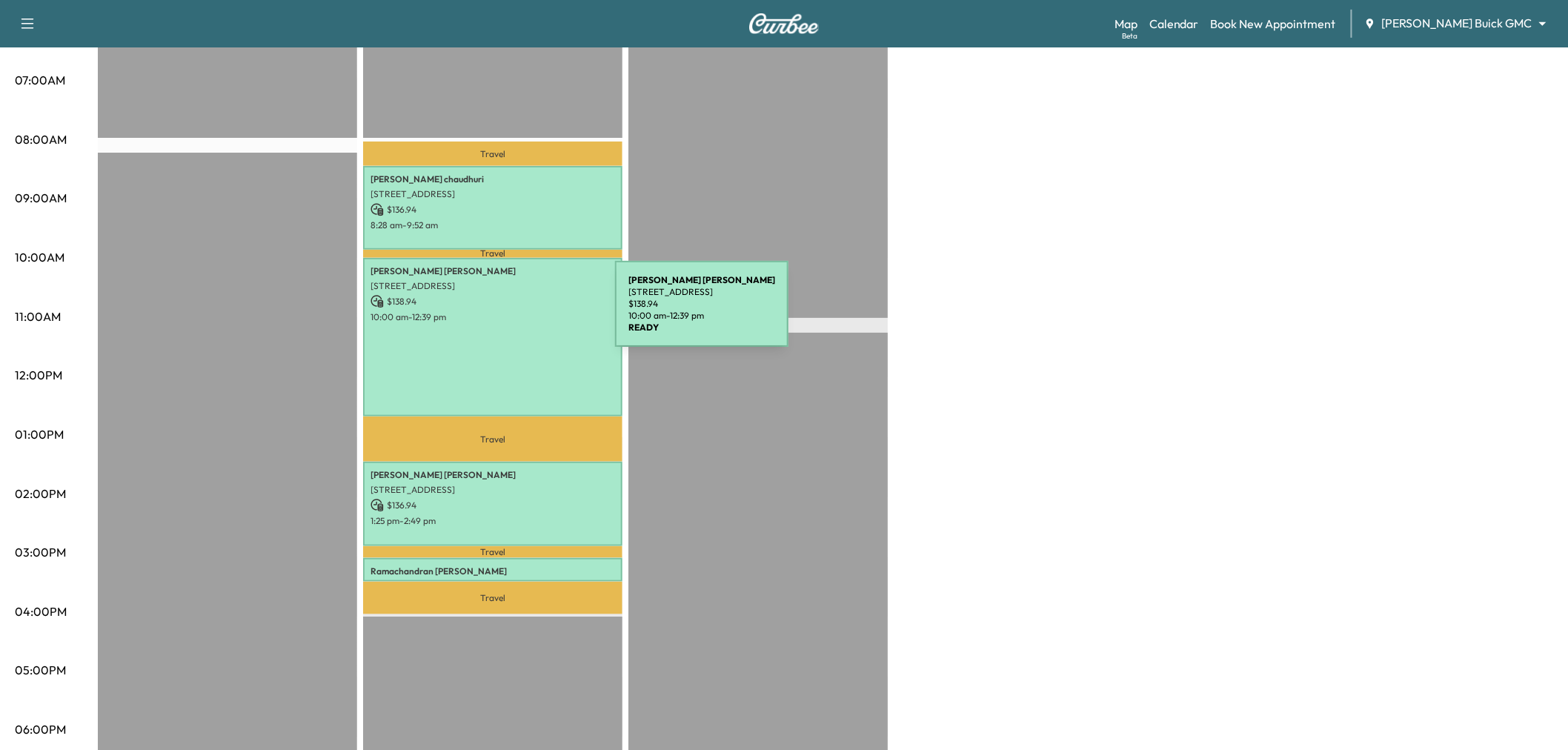
click at [503, 313] on p "10:00 am - 12:39 pm" at bounding box center [493, 317] width 245 height 12
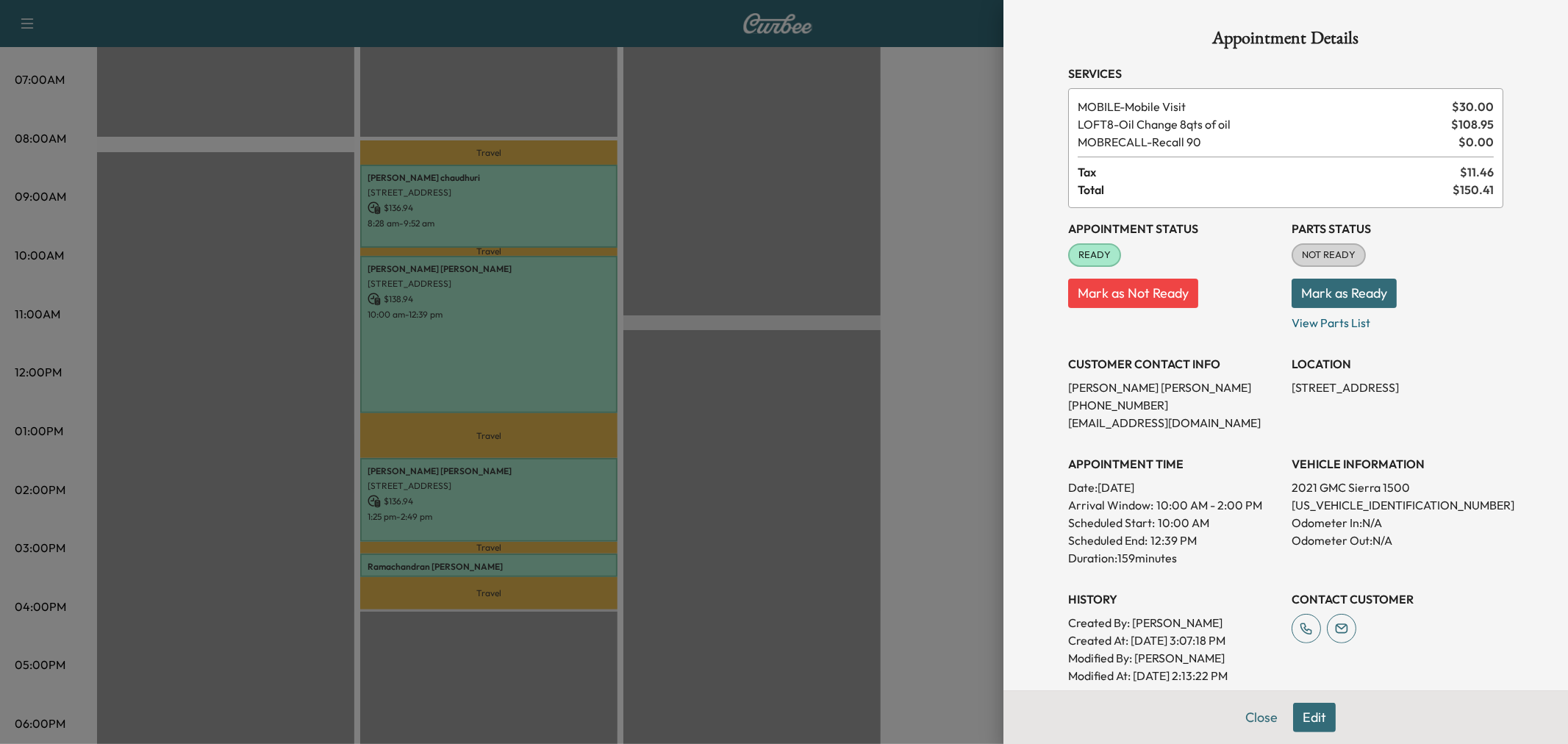
click at [600, 356] on div at bounding box center [784, 372] width 1568 height 744
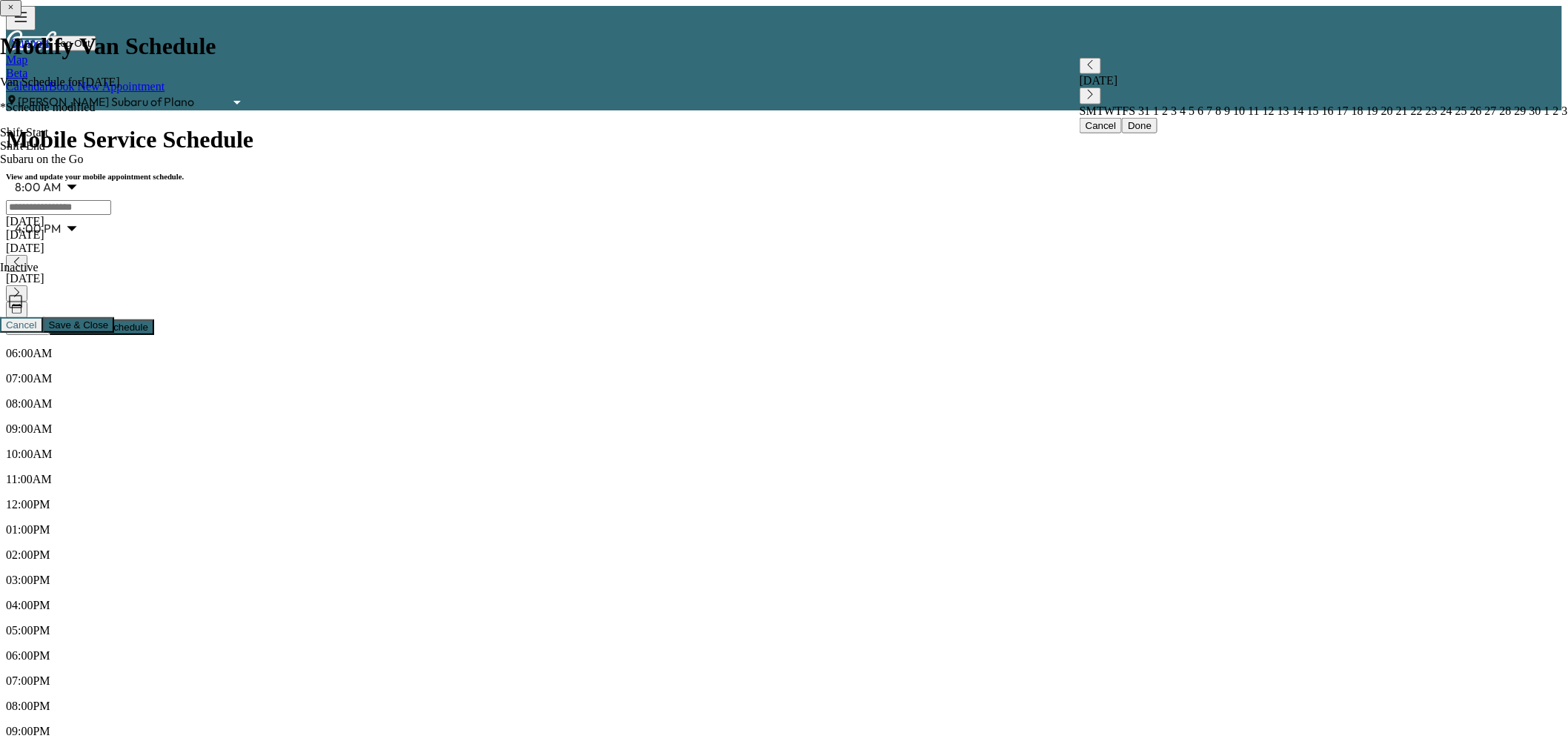
click at [522, 242] on div "[DATE]" at bounding box center [783, 248] width 1556 height 13
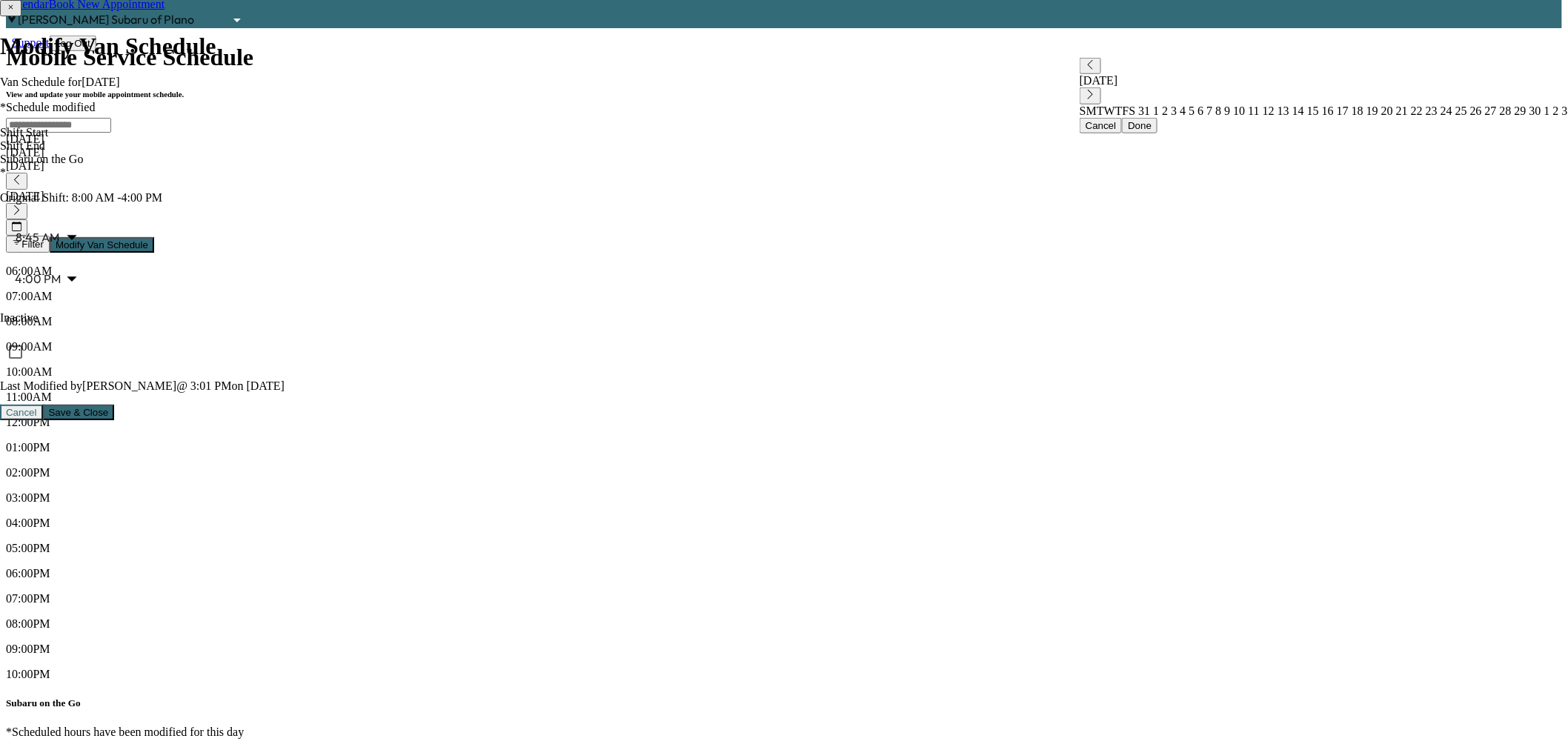
scroll to position [164, 0]
